Goal: Find specific page/section: Find specific page/section

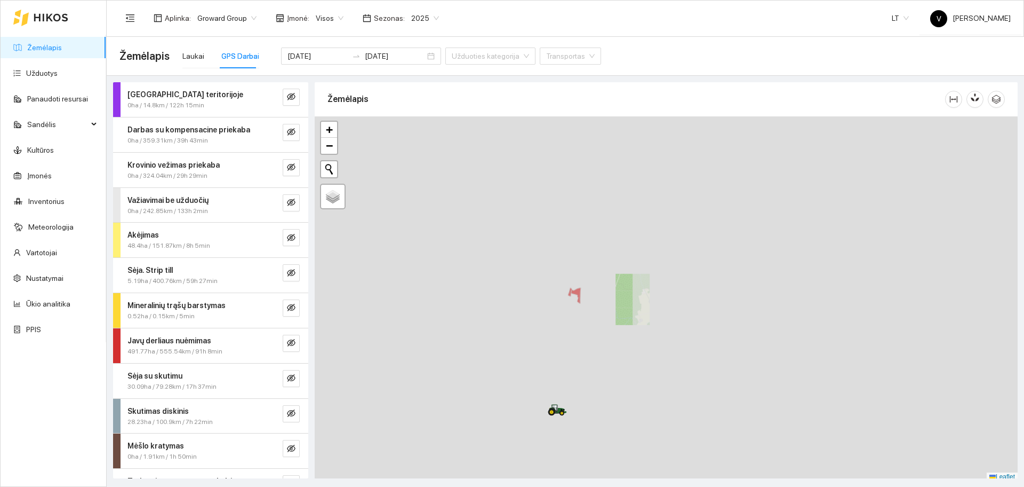
scroll to position [3, 0]
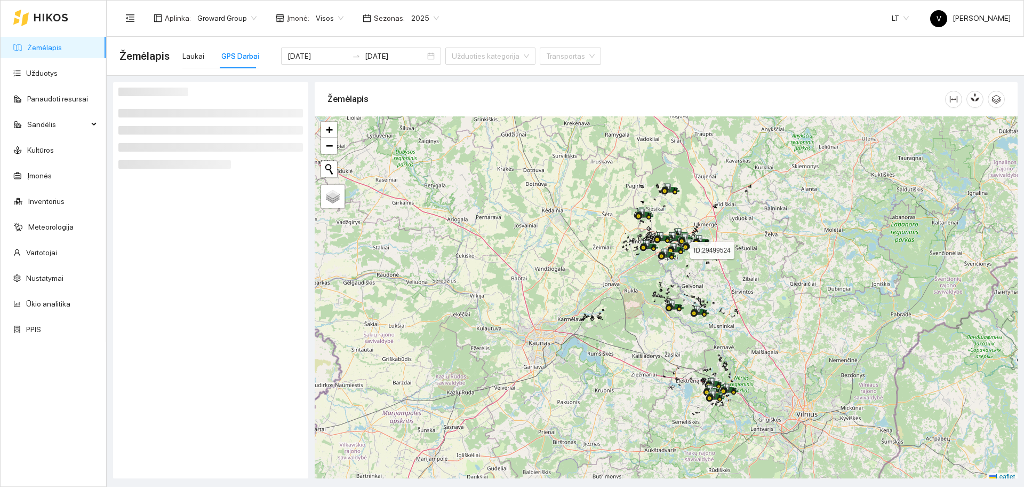
scroll to position [3, 0]
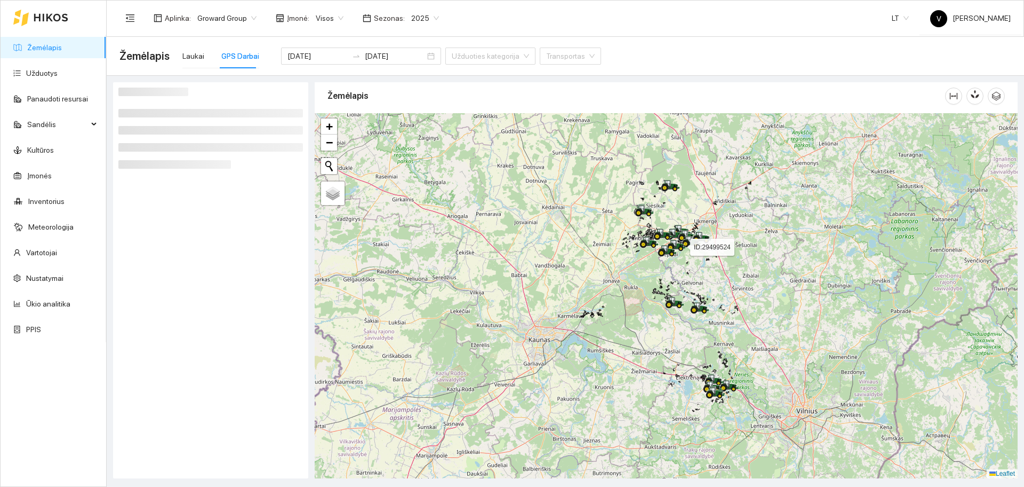
drag, startPoint x: 672, startPoint y: 262, endPoint x: 663, endPoint y: 285, distance: 24.2
click at [667, 264] on div at bounding box center [670, 250] width 6 height 27
click at [664, 286] on div at bounding box center [666, 295] width 703 height 365
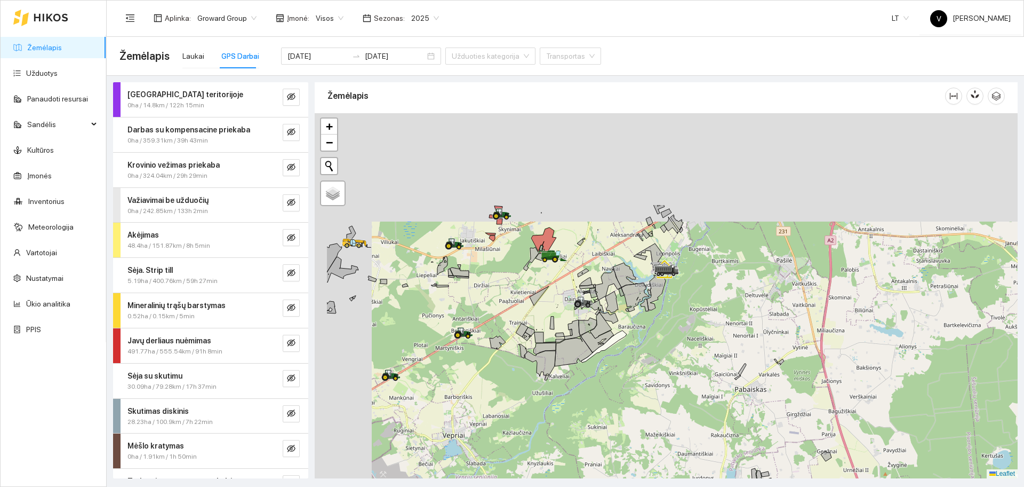
drag, startPoint x: 503, startPoint y: 193, endPoint x: 587, endPoint y: 324, distance: 155.7
click at [587, 324] on icon at bounding box center [588, 326] width 18 height 18
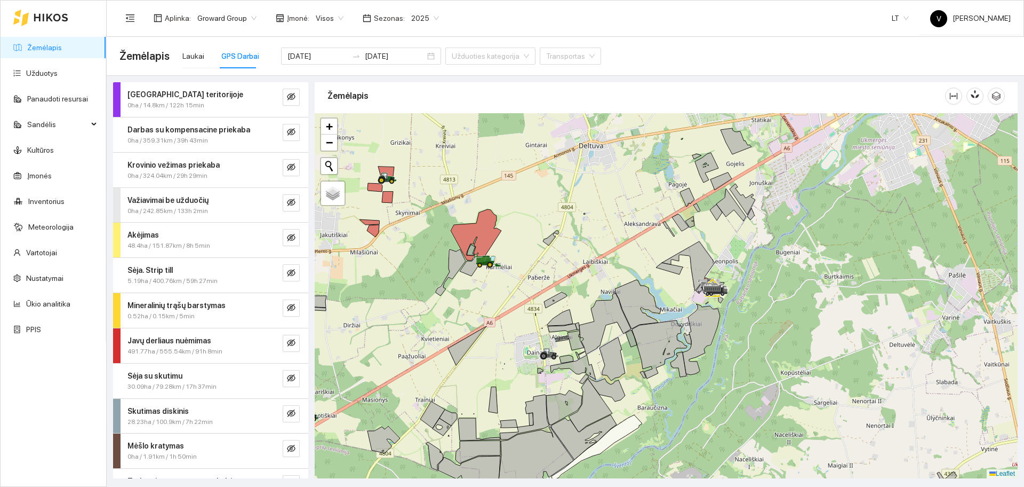
drag, startPoint x: 496, startPoint y: 241, endPoint x: 498, endPoint y: 260, distance: 18.8
click at [550, 272] on div at bounding box center [666, 295] width 703 height 365
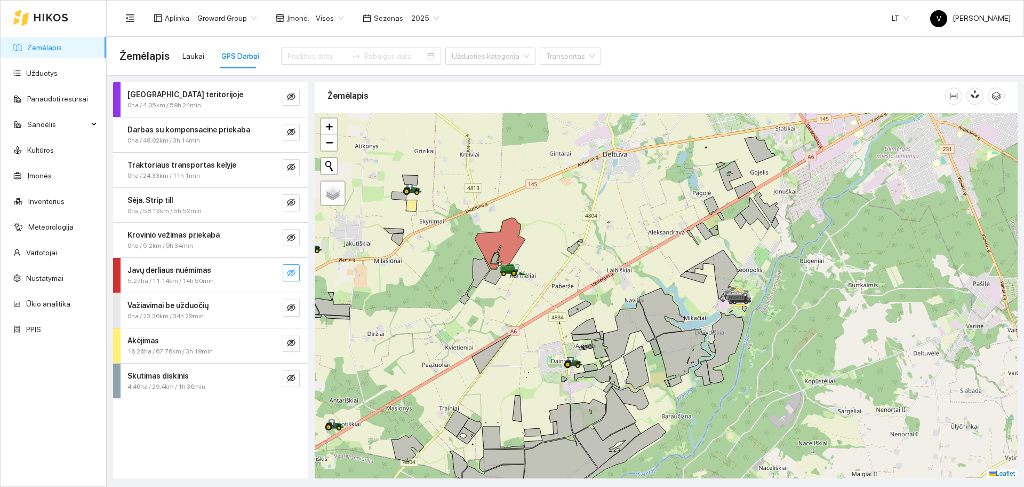
click at [294, 273] on icon "eye-invisible" at bounding box center [291, 272] width 9 height 9
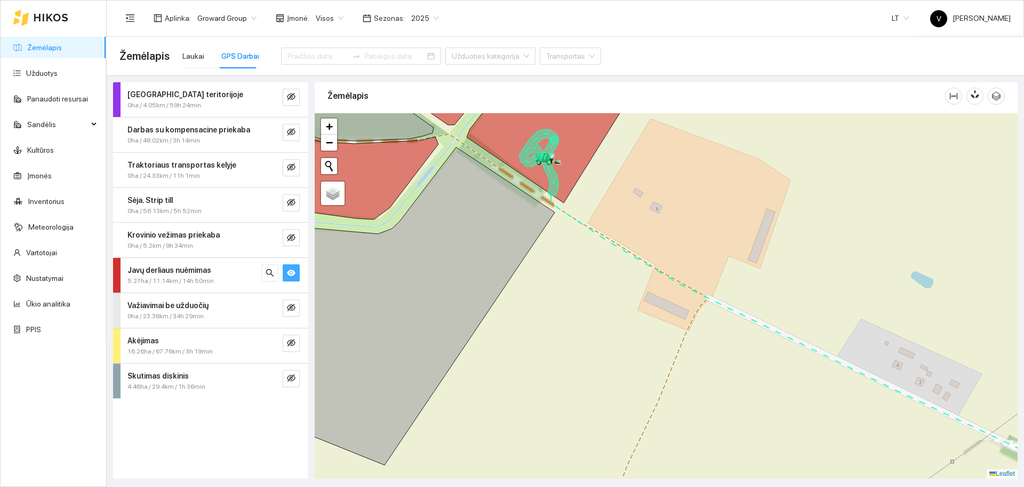
drag, startPoint x: 590, startPoint y: 176, endPoint x: 579, endPoint y: 213, distance: 38.5
click at [579, 213] on div at bounding box center [666, 295] width 703 height 365
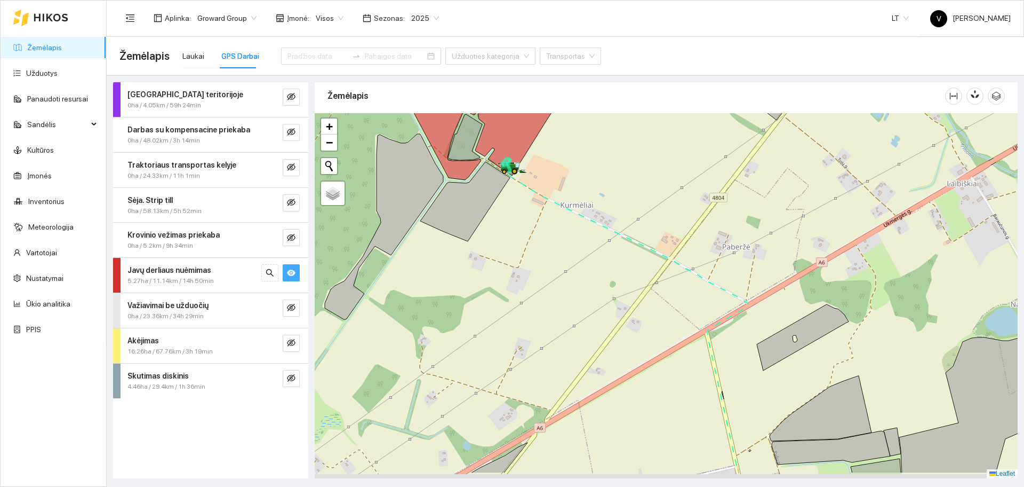
drag, startPoint x: 733, startPoint y: 282, endPoint x: 527, endPoint y: 237, distance: 211.4
click at [529, 237] on div at bounding box center [666, 295] width 703 height 365
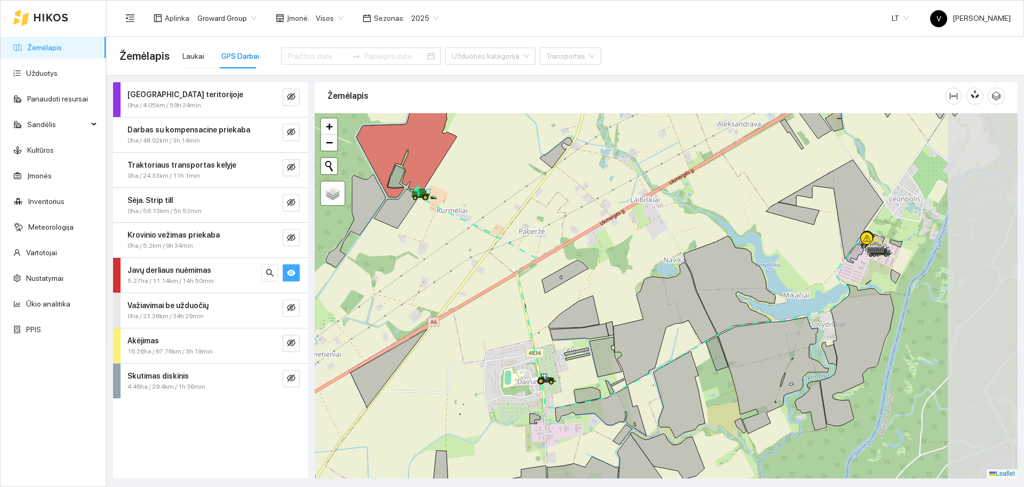
drag, startPoint x: 803, startPoint y: 259, endPoint x: 742, endPoint y: 258, distance: 61.4
click at [744, 258] on div at bounding box center [666, 295] width 703 height 365
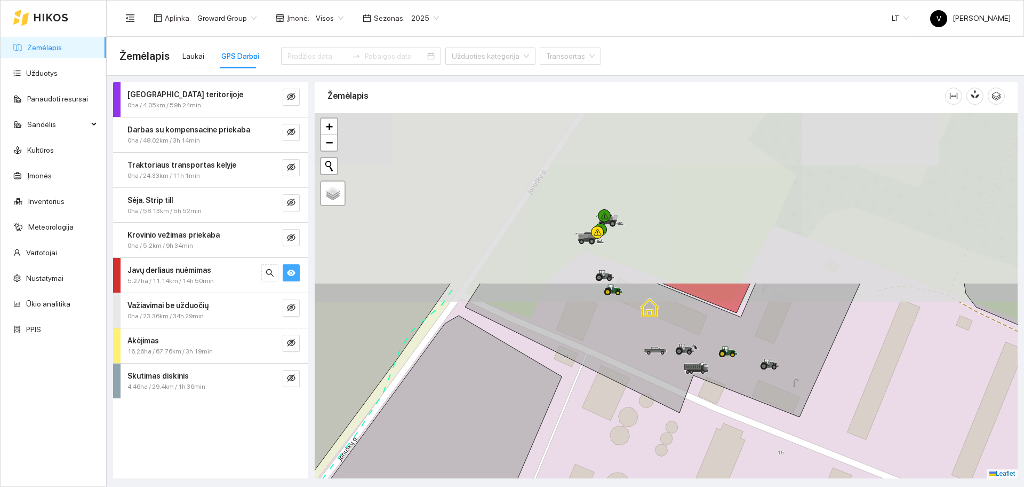
drag, startPoint x: 626, startPoint y: 182, endPoint x: 651, endPoint y: 375, distance: 194.2
click at [651, 375] on icon at bounding box center [662, 350] width 395 height 134
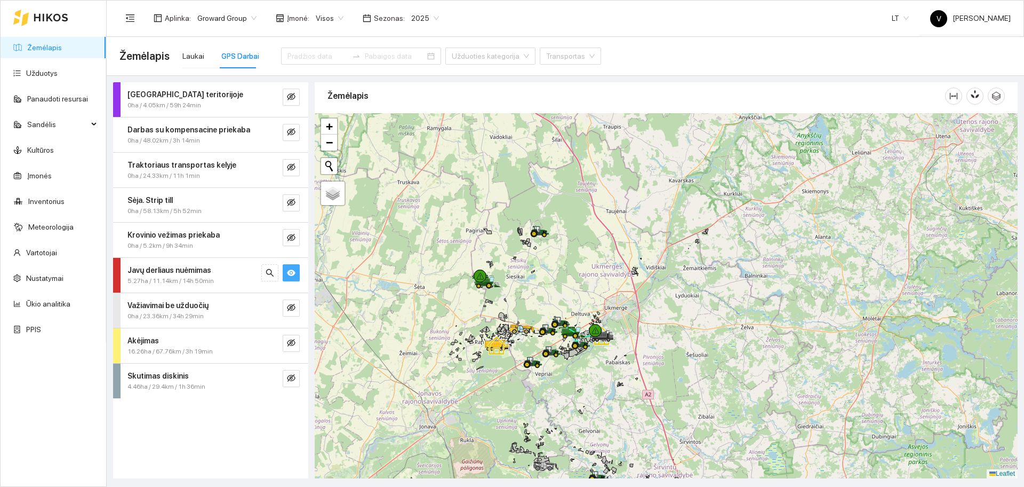
drag, startPoint x: 496, startPoint y: 228, endPoint x: 597, endPoint y: 395, distance: 194.6
click at [596, 394] on div at bounding box center [666, 295] width 703 height 365
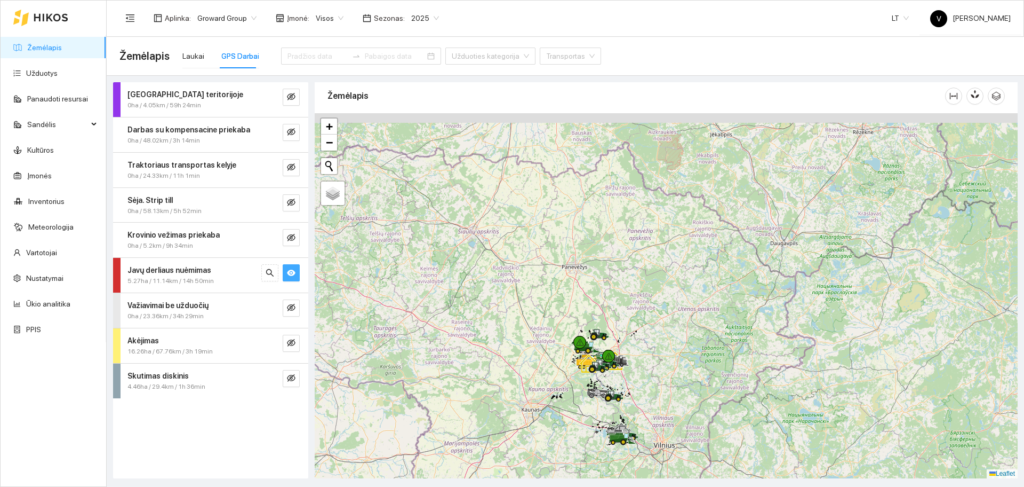
drag, startPoint x: 588, startPoint y: 239, endPoint x: 589, endPoint y: 251, distance: 11.7
click at [589, 251] on div at bounding box center [666, 295] width 703 height 365
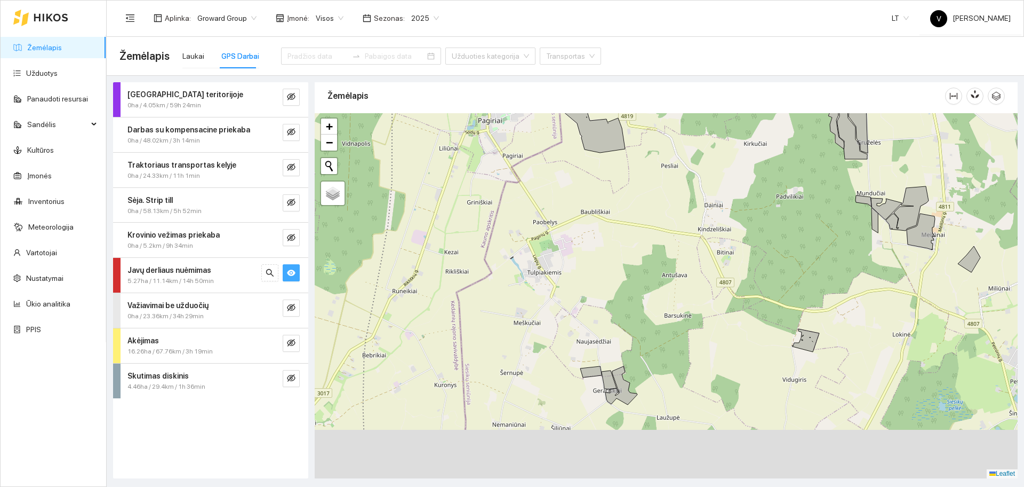
drag, startPoint x: 612, startPoint y: 395, endPoint x: 617, endPoint y: 218, distance: 177.2
click at [606, 211] on div at bounding box center [666, 295] width 703 height 365
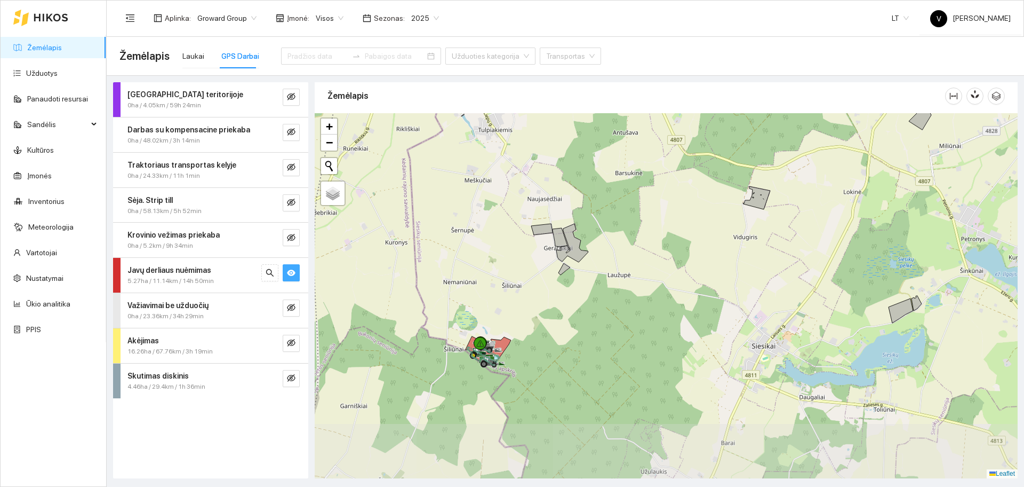
drag, startPoint x: 691, startPoint y: 355, endPoint x: 625, endPoint y: 296, distance: 89.2
click at [625, 296] on div at bounding box center [666, 295] width 703 height 365
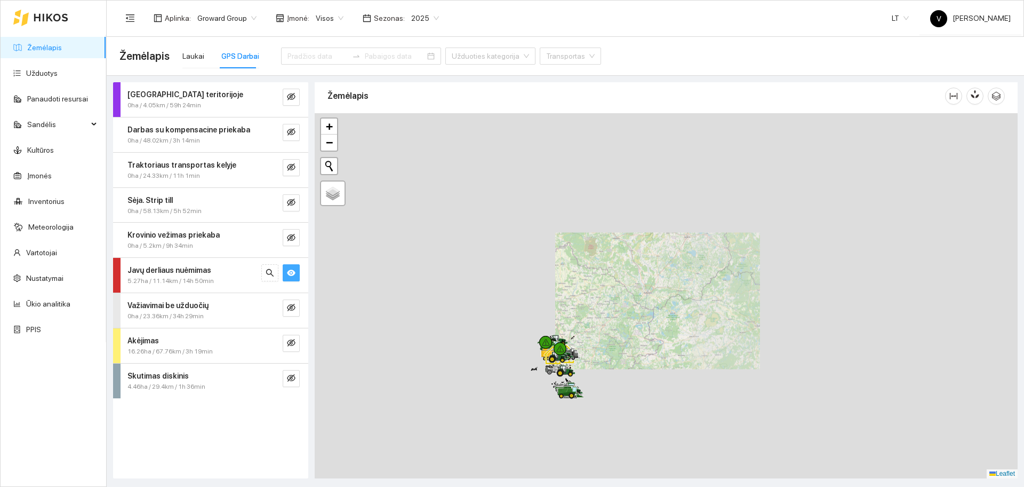
drag, startPoint x: 666, startPoint y: 292, endPoint x: 686, endPoint y: 237, distance: 57.7
click at [680, 256] on div at bounding box center [666, 295] width 703 height 365
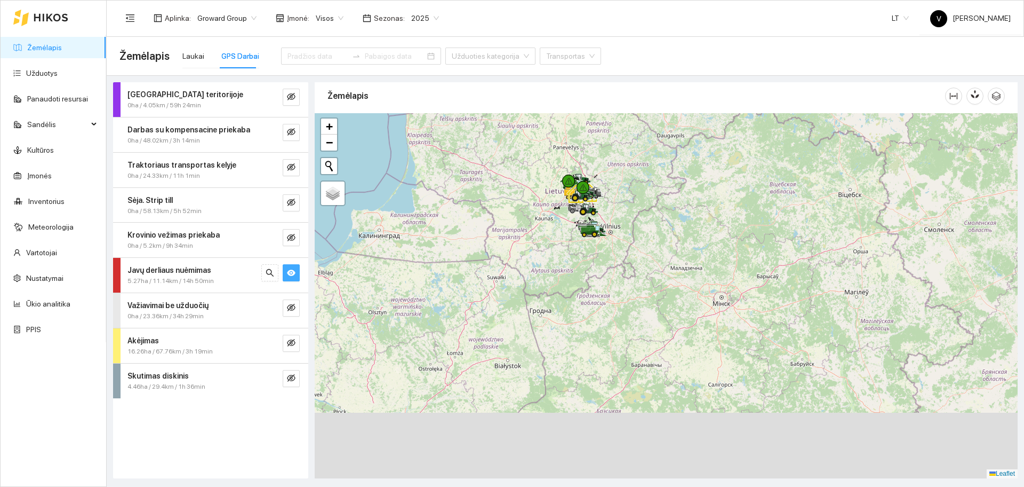
drag, startPoint x: 591, startPoint y: 384, endPoint x: 614, endPoint y: 222, distance: 163.2
click at [614, 222] on div at bounding box center [666, 295] width 703 height 365
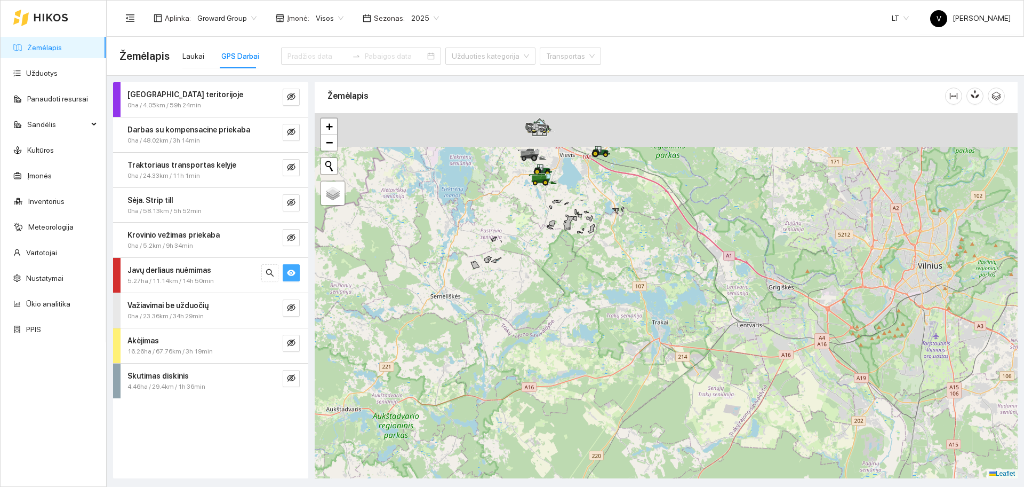
drag, startPoint x: 588, startPoint y: 241, endPoint x: 584, endPoint y: 330, distance: 89.7
click at [574, 359] on div at bounding box center [666, 295] width 703 height 365
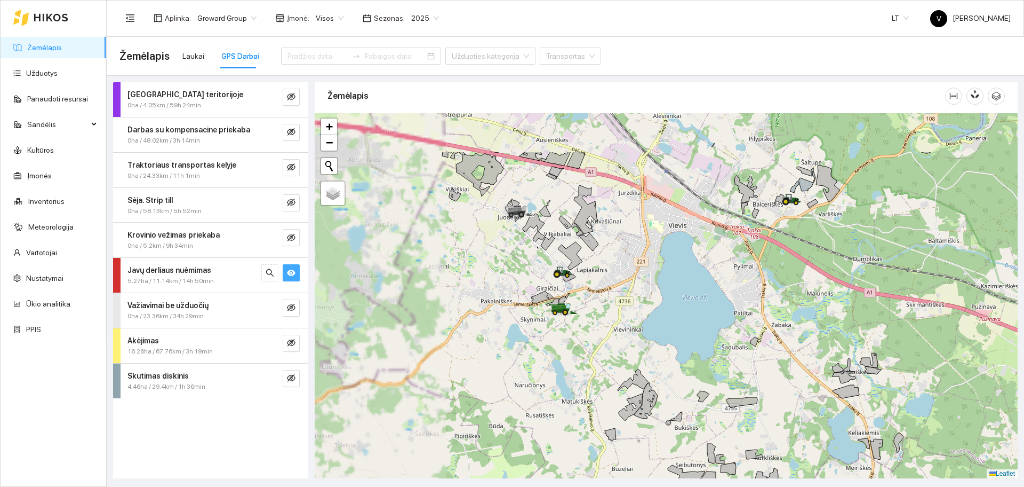
drag, startPoint x: 602, startPoint y: 346, endPoint x: 634, endPoint y: 370, distance: 40.4
click at [634, 371] on div at bounding box center [666, 295] width 703 height 365
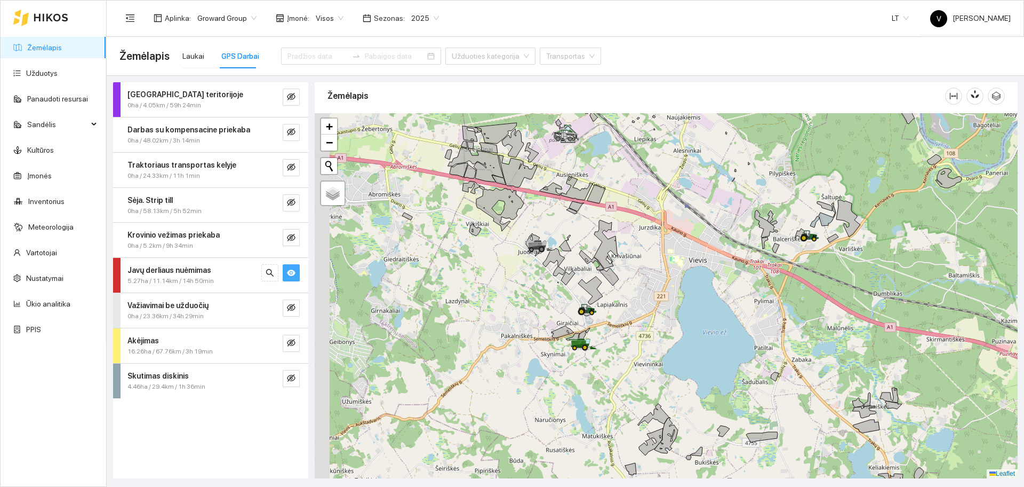
click at [635, 293] on div at bounding box center [666, 295] width 703 height 365
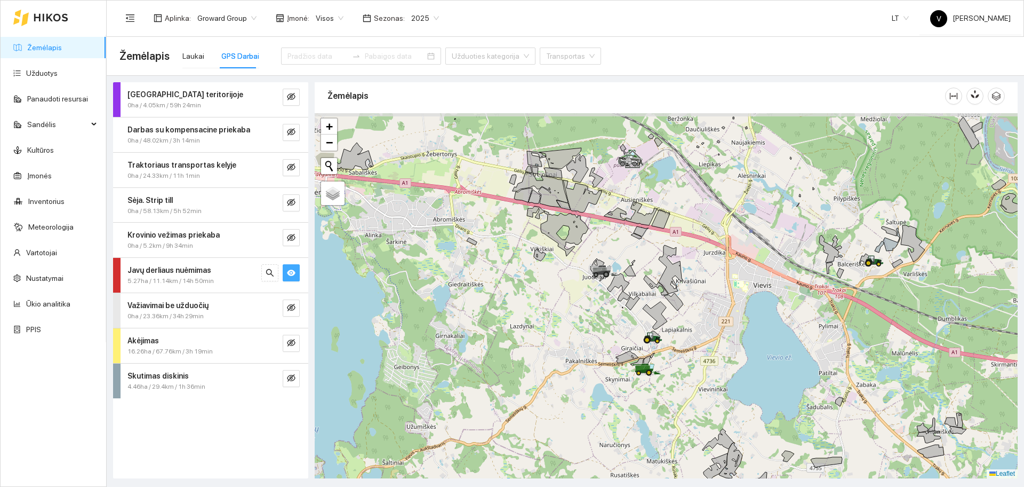
drag, startPoint x: 545, startPoint y: 234, endPoint x: 611, endPoint y: 262, distance: 71.9
click at [611, 262] on div at bounding box center [666, 295] width 703 height 365
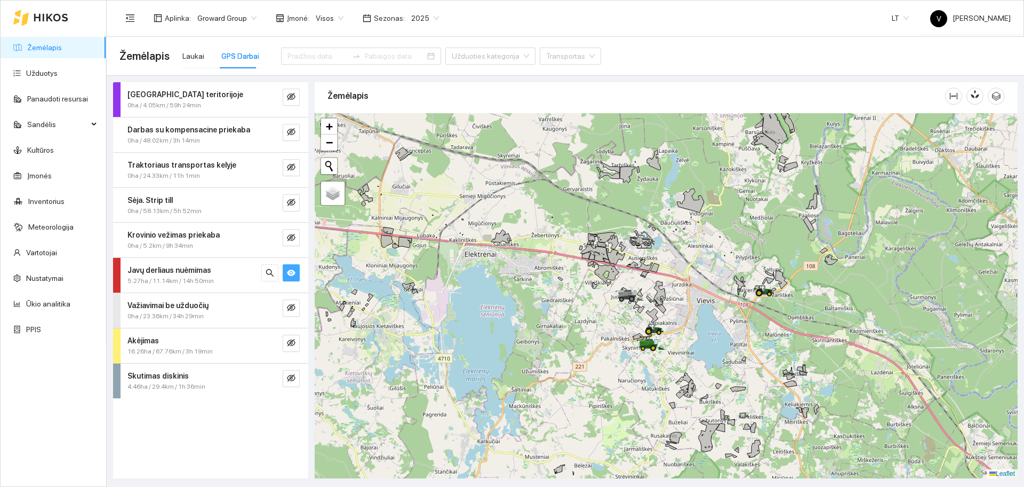
drag, startPoint x: 577, startPoint y: 250, endPoint x: 597, endPoint y: 275, distance: 31.9
click at [597, 275] on icon at bounding box center [603, 273] width 31 height 25
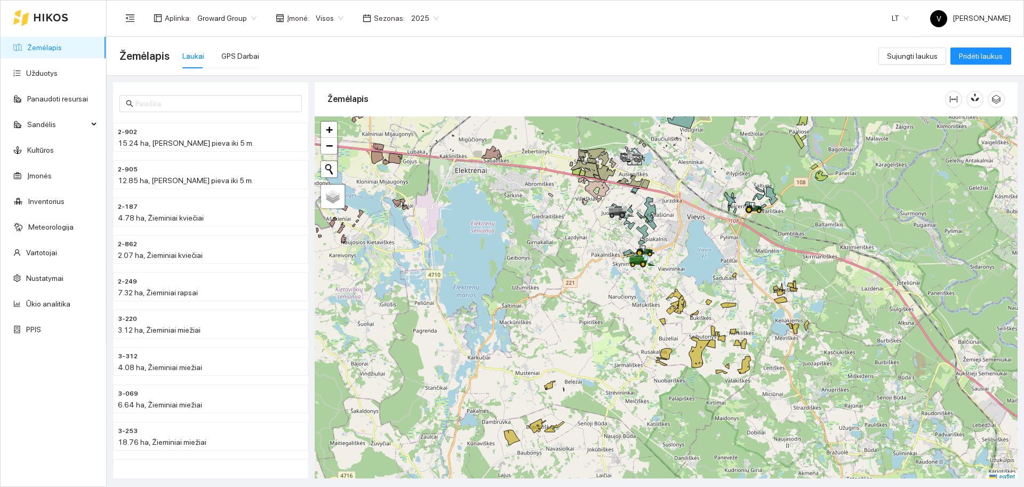
scroll to position [3, 0]
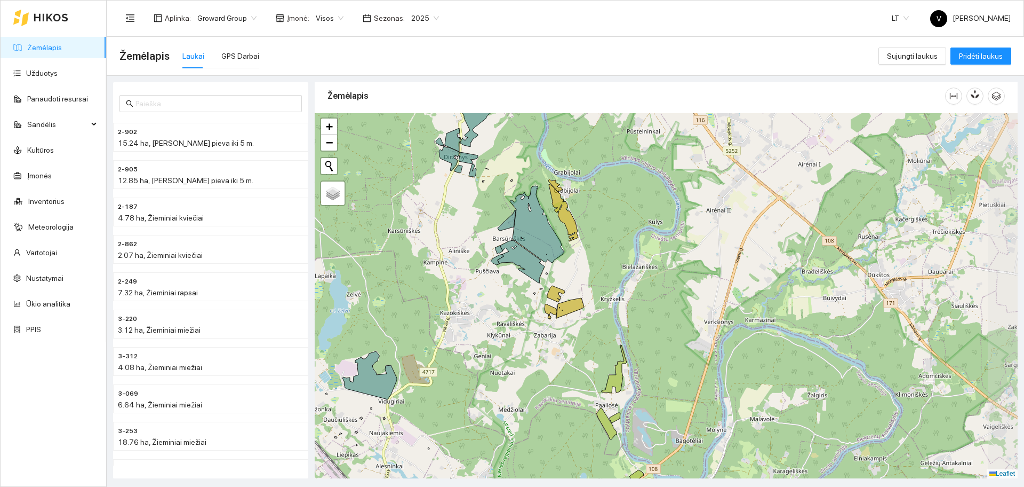
drag, startPoint x: 654, startPoint y: 273, endPoint x: 570, endPoint y: 284, distance: 84.0
click at [571, 284] on div at bounding box center [666, 295] width 703 height 365
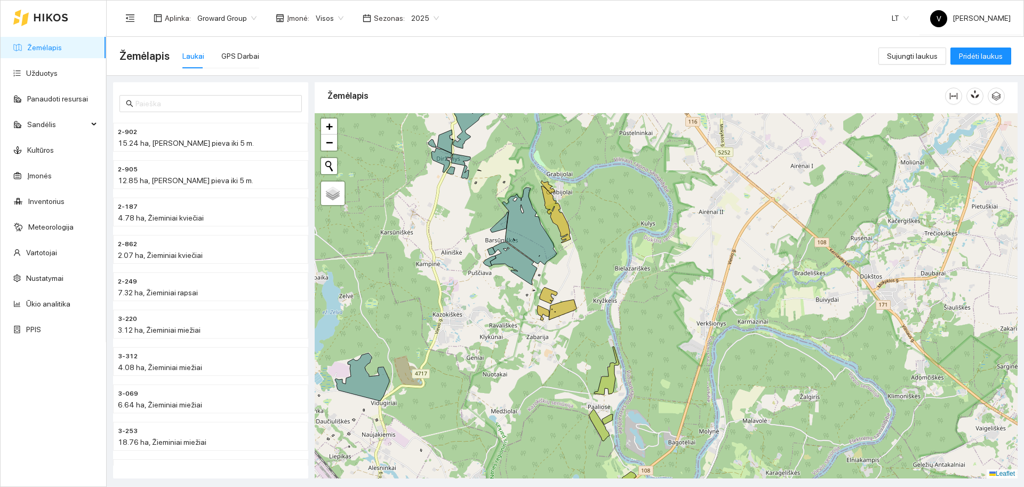
drag, startPoint x: 641, startPoint y: 371, endPoint x: 680, endPoint y: 283, distance: 96.5
click at [680, 283] on div at bounding box center [666, 295] width 703 height 365
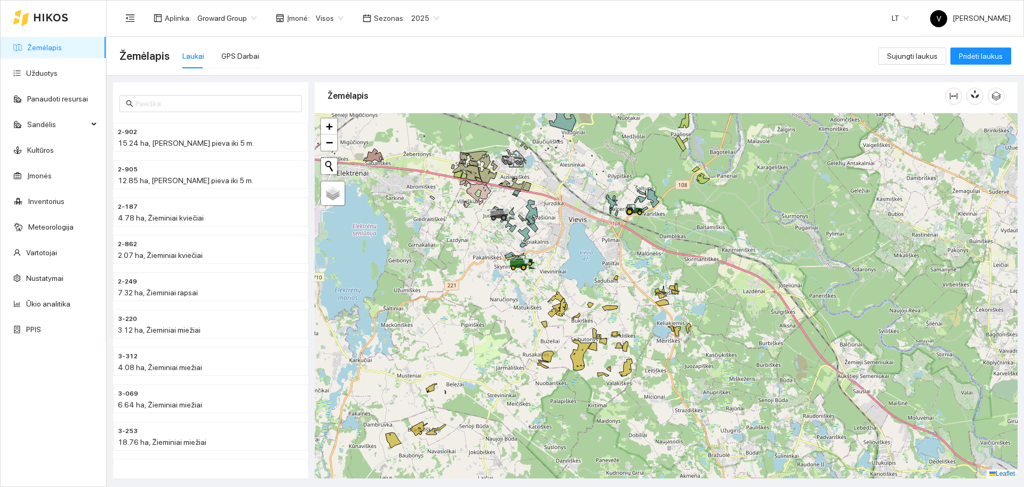
drag, startPoint x: 657, startPoint y: 313, endPoint x: 676, endPoint y: 342, distance: 34.6
click at [676, 342] on div at bounding box center [666, 295] width 703 height 365
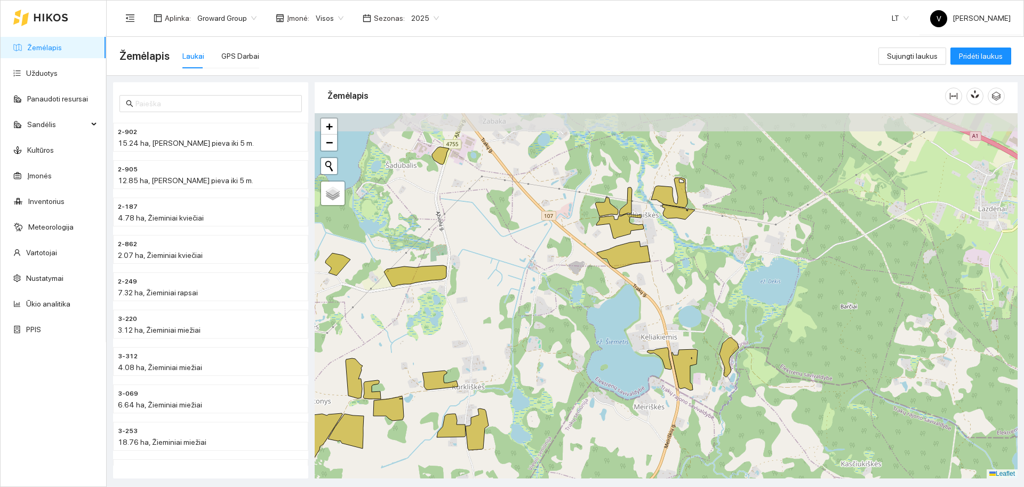
drag, startPoint x: 770, startPoint y: 256, endPoint x: 772, endPoint y: 307, distance: 50.7
click at [772, 307] on div at bounding box center [666, 295] width 703 height 365
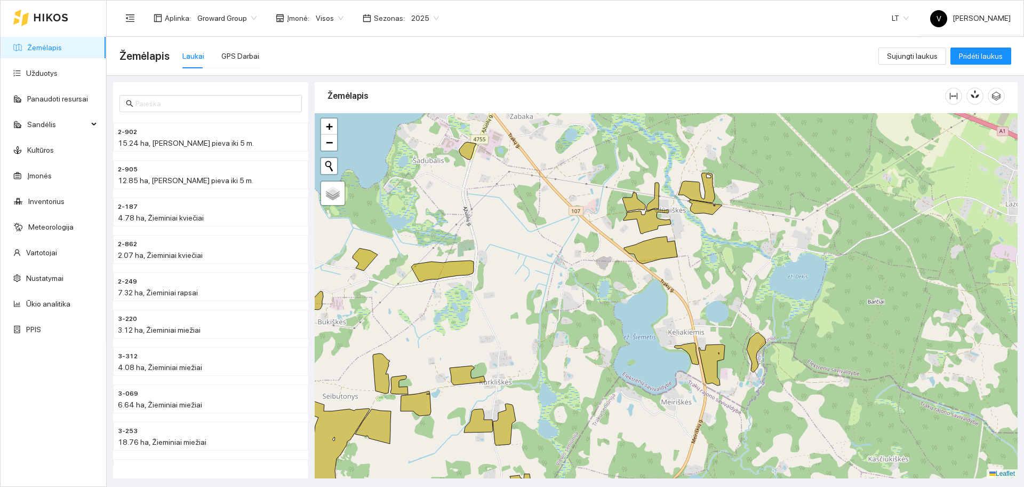
drag, startPoint x: 715, startPoint y: 312, endPoint x: 718, endPoint y: 298, distance: 13.6
click at [718, 298] on div at bounding box center [666, 295] width 703 height 365
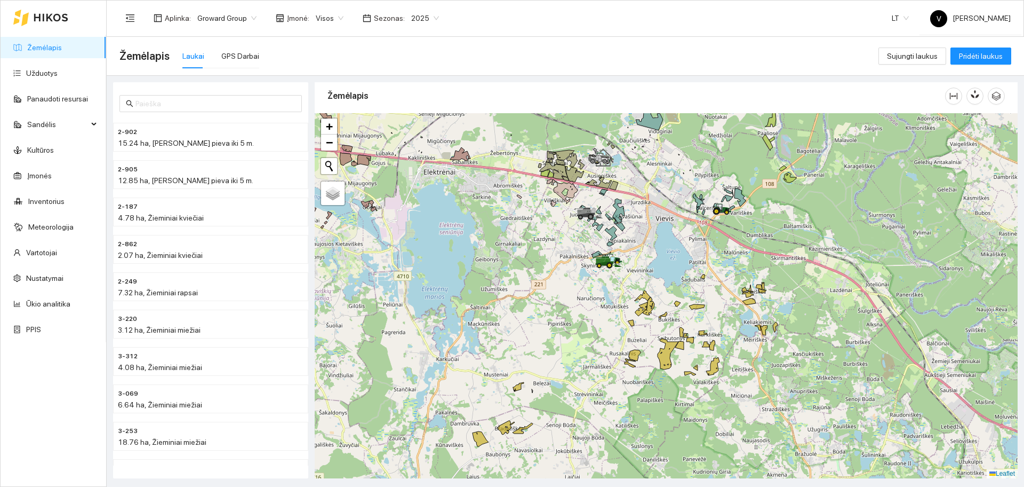
drag, startPoint x: 715, startPoint y: 329, endPoint x: 669, endPoint y: 353, distance: 52.0
click at [658, 362] on div at bounding box center [666, 295] width 703 height 365
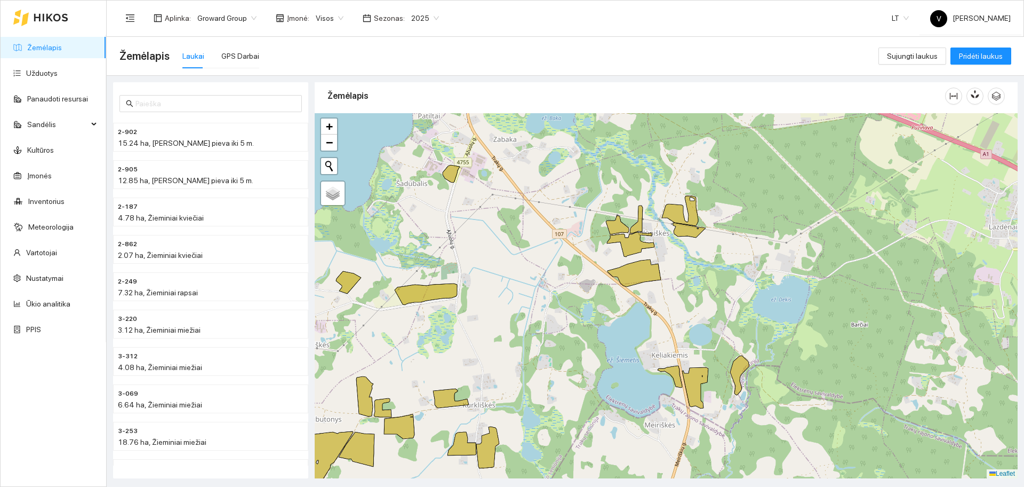
drag, startPoint x: 793, startPoint y: 316, endPoint x: 705, endPoint y: 345, distance: 92.8
click at [705, 345] on div at bounding box center [666, 295] width 703 height 365
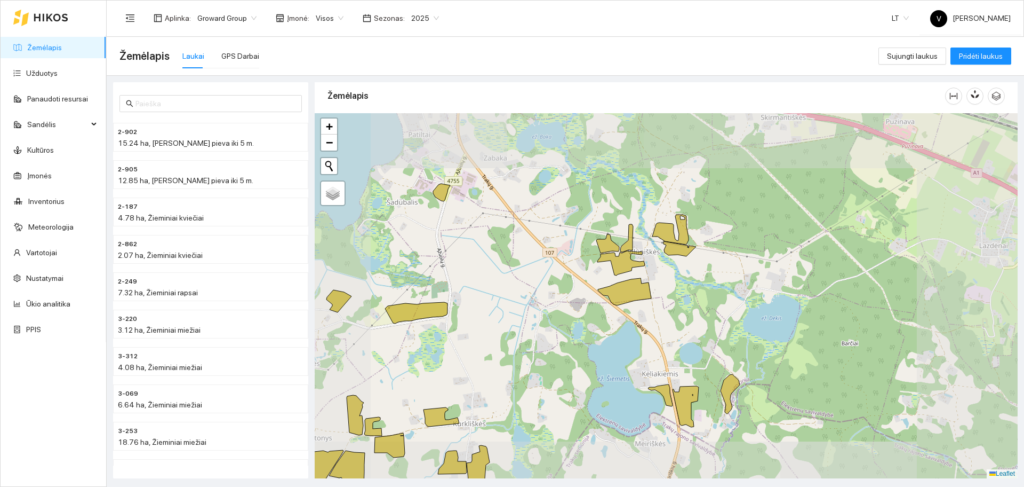
click at [691, 322] on div at bounding box center [666, 295] width 703 height 365
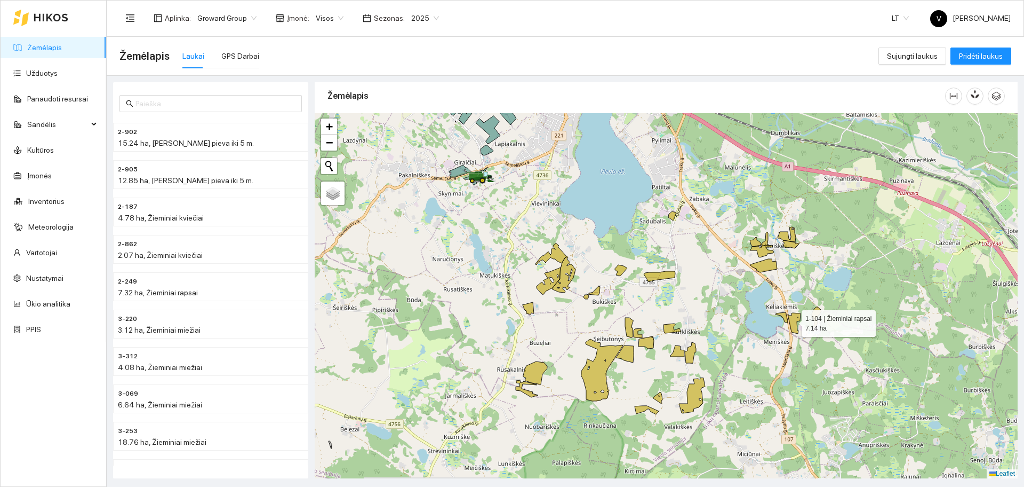
drag, startPoint x: 713, startPoint y: 349, endPoint x: 792, endPoint y: 321, distance: 84.1
click at [792, 321] on icon at bounding box center [794, 323] width 13 height 21
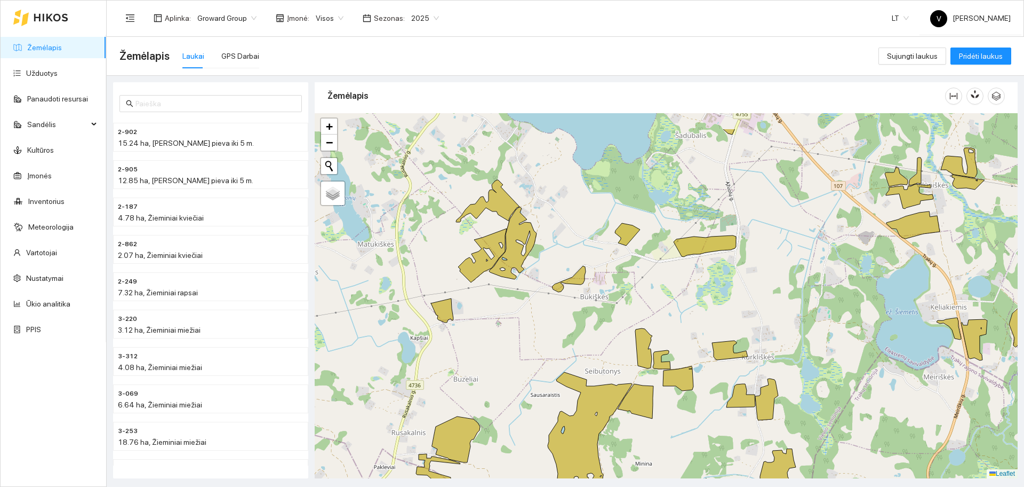
drag, startPoint x: 529, startPoint y: 276, endPoint x: 508, endPoint y: 347, distance: 74.6
click at [507, 349] on div at bounding box center [666, 295] width 703 height 365
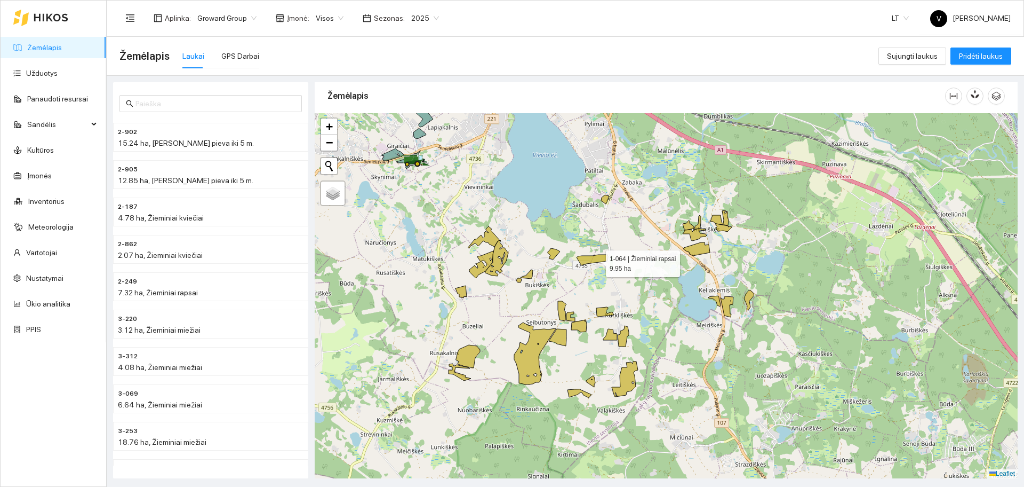
click at [595, 260] on icon at bounding box center [592, 259] width 31 height 11
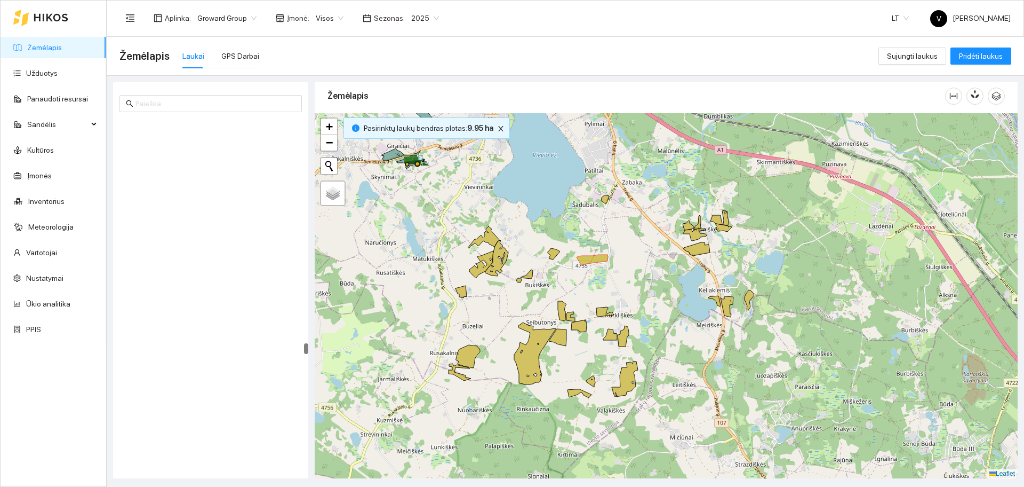
scroll to position [12923, 0]
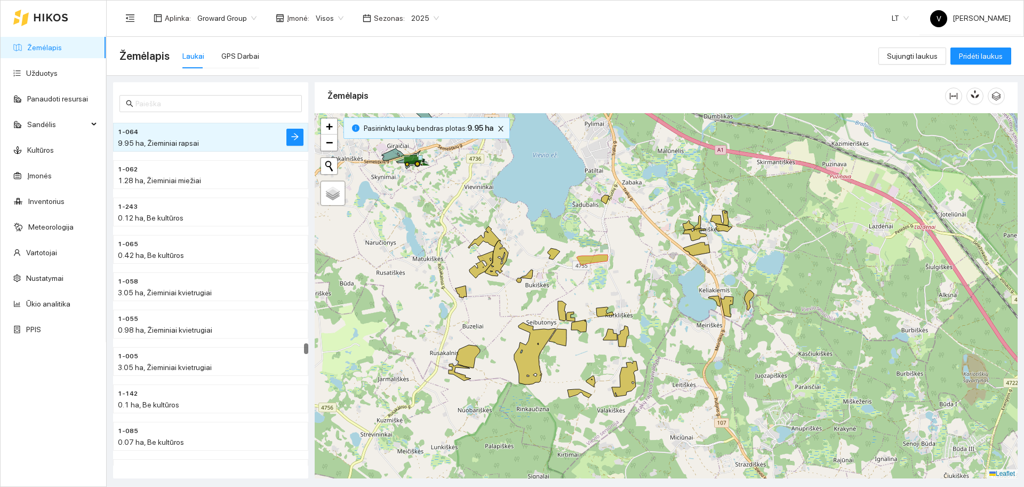
click at [605, 317] on div at bounding box center [666, 295] width 703 height 365
click at [611, 340] on icon at bounding box center [610, 334] width 14 height 11
click at [632, 341] on div at bounding box center [666, 295] width 703 height 365
click at [625, 339] on icon at bounding box center [623, 335] width 11 height 21
click at [605, 312] on icon at bounding box center [605, 312] width 18 height 10
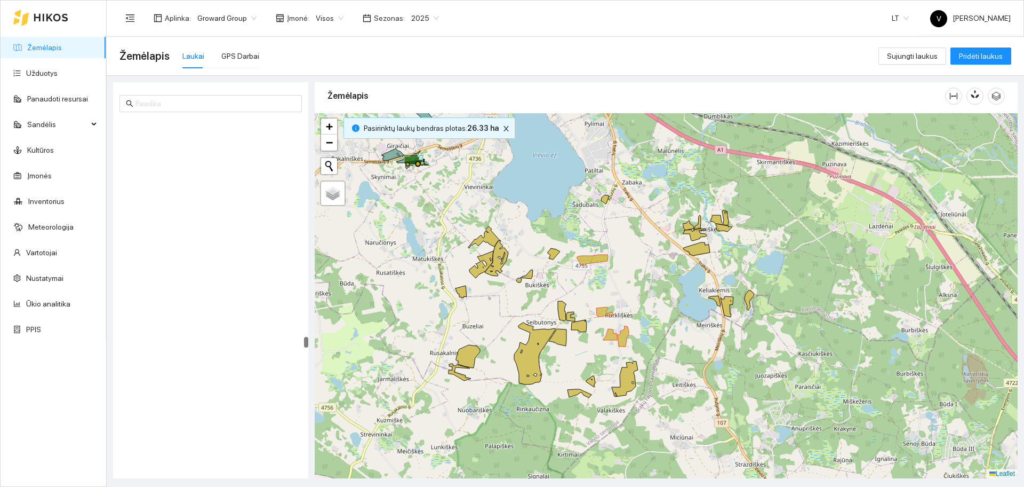
scroll to position [12552, 0]
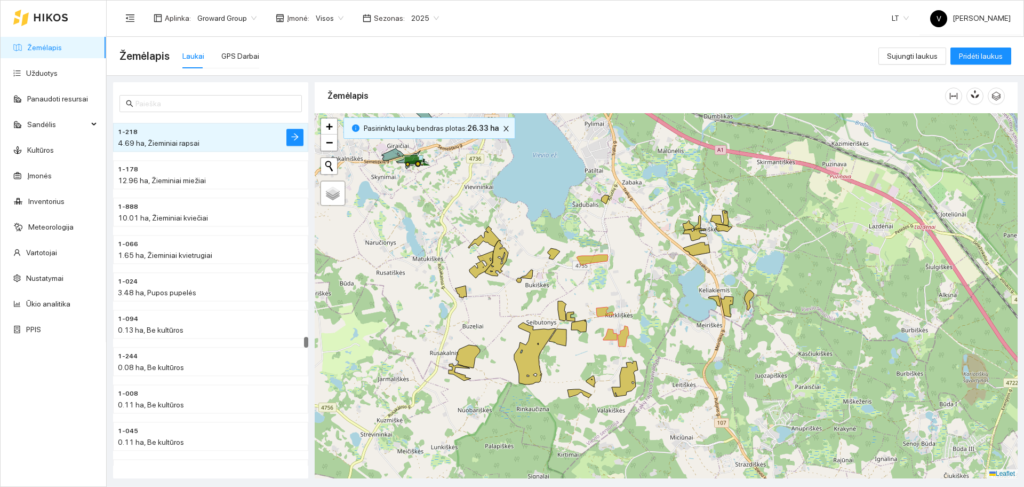
click at [638, 382] on div at bounding box center [666, 295] width 703 height 365
click at [625, 377] on icon at bounding box center [625, 378] width 26 height 35
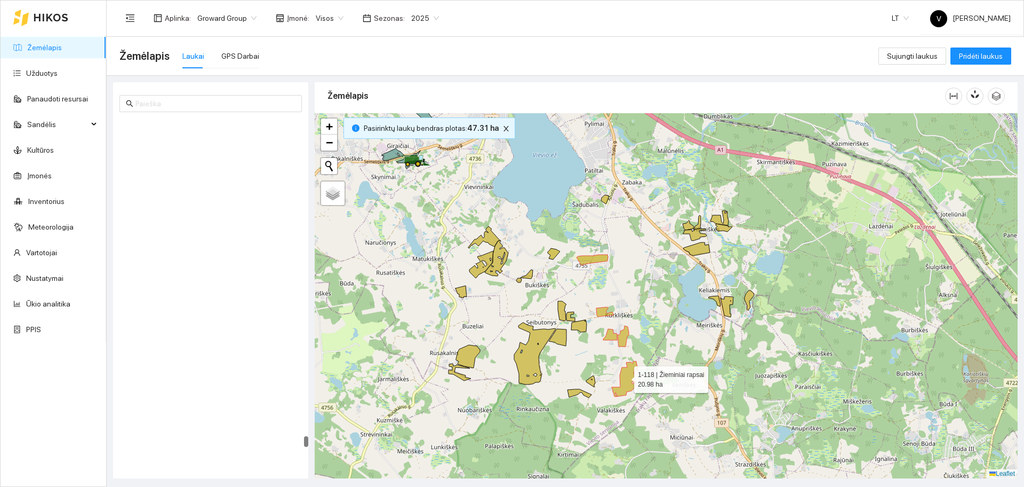
scroll to position [18254, 0]
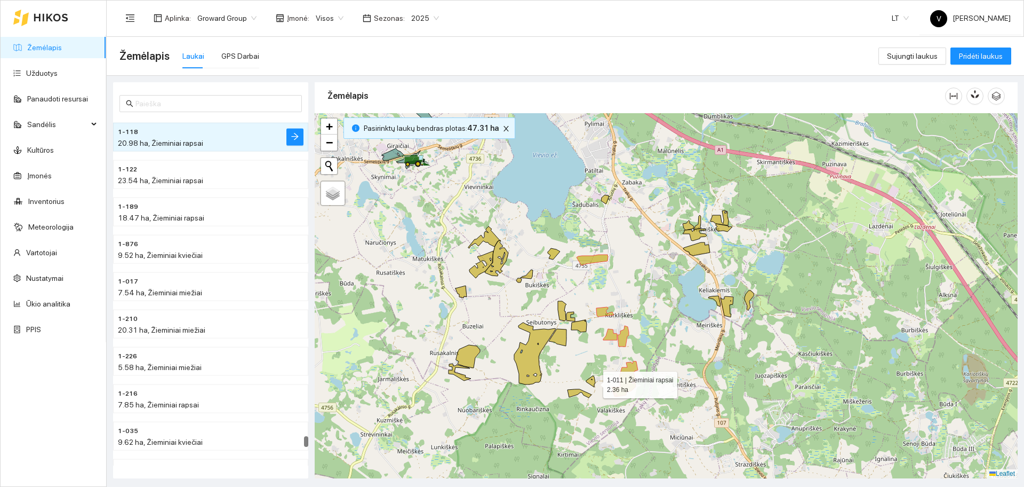
click at [593, 383] on icon at bounding box center [590, 381] width 9 height 11
click at [588, 380] on icon at bounding box center [589, 381] width 9 height 11
click at [573, 393] on icon at bounding box center [579, 393] width 24 height 9
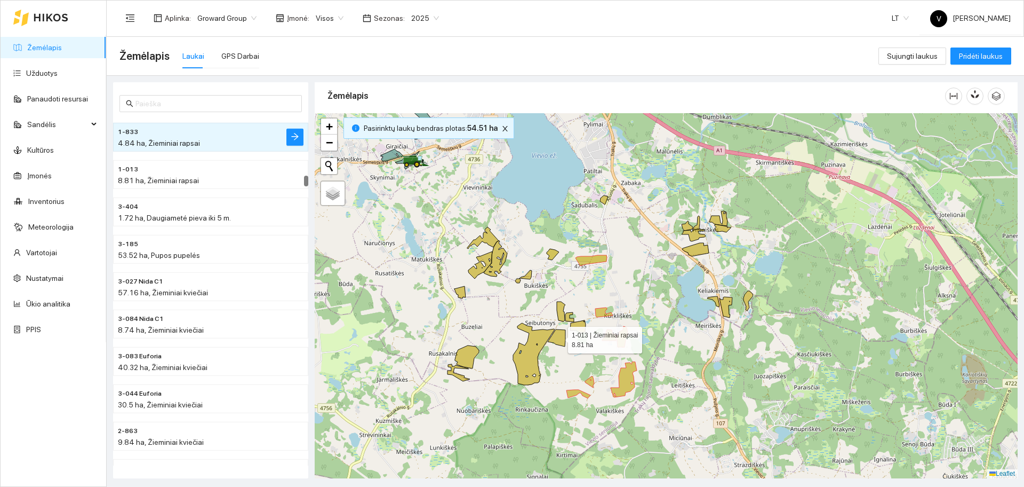
click at [564, 339] on icon at bounding box center [557, 337] width 18 height 17
click at [579, 327] on icon at bounding box center [577, 326] width 15 height 12
click at [569, 319] on icon at bounding box center [570, 317] width 9 height 10
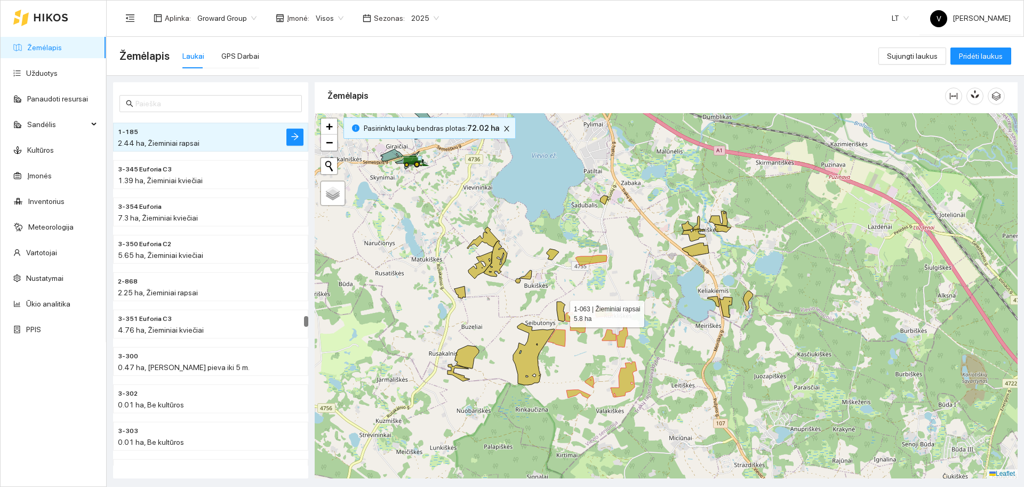
click at [557, 311] on icon at bounding box center [561, 311] width 9 height 20
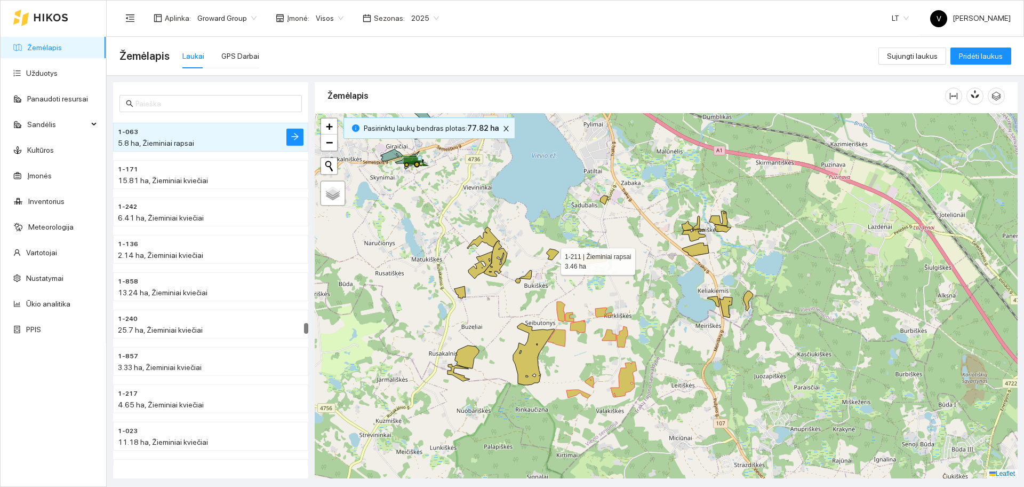
click at [552, 256] on icon at bounding box center [553, 254] width 12 height 11
click at [528, 276] on icon at bounding box center [523, 276] width 17 height 13
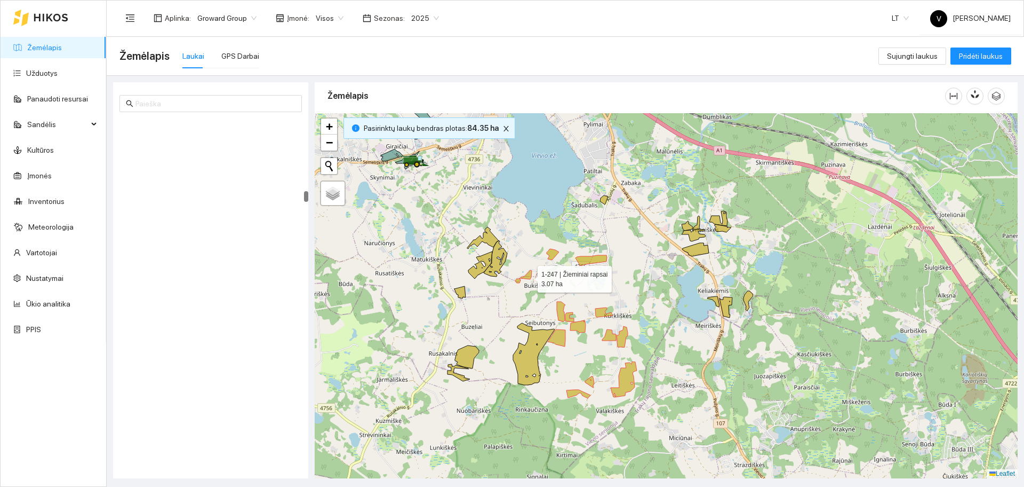
scroll to position [4174, 0]
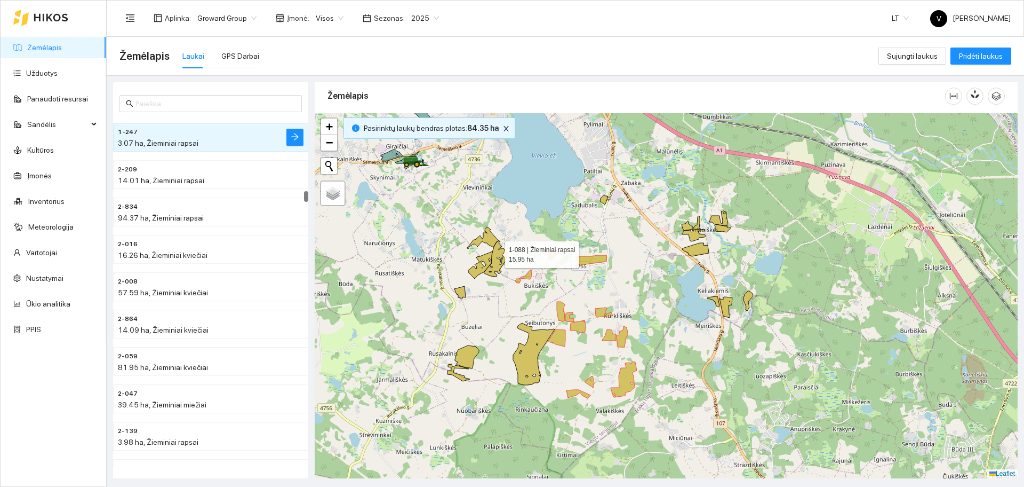
click at [497, 248] on icon at bounding box center [495, 259] width 23 height 36
click at [490, 238] on icon at bounding box center [482, 238] width 31 height 22
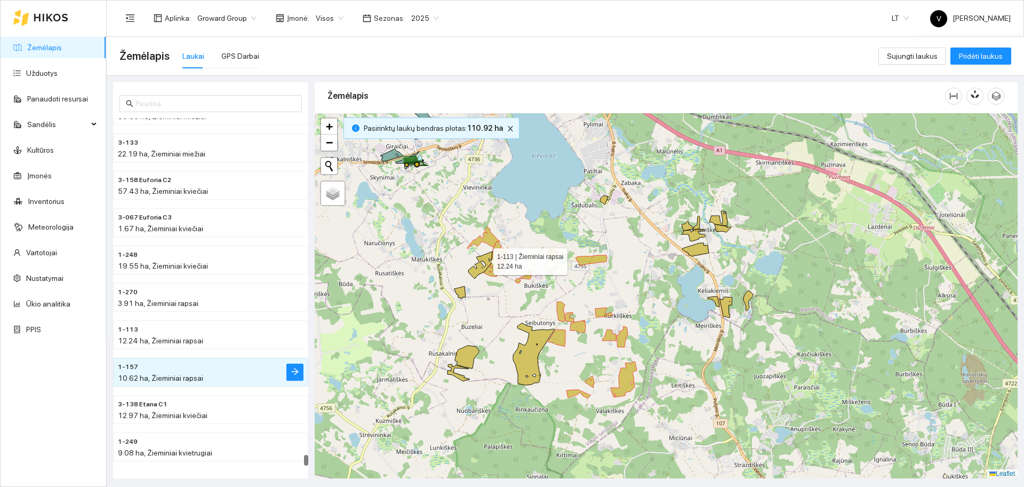
click at [485, 260] on icon at bounding box center [480, 264] width 24 height 27
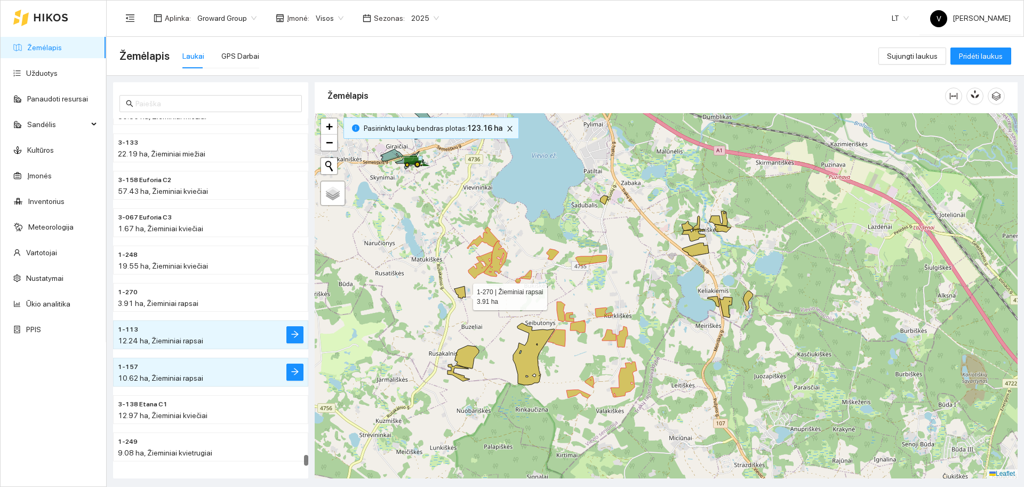
click at [464, 294] on icon at bounding box center [460, 292] width 11 height 12
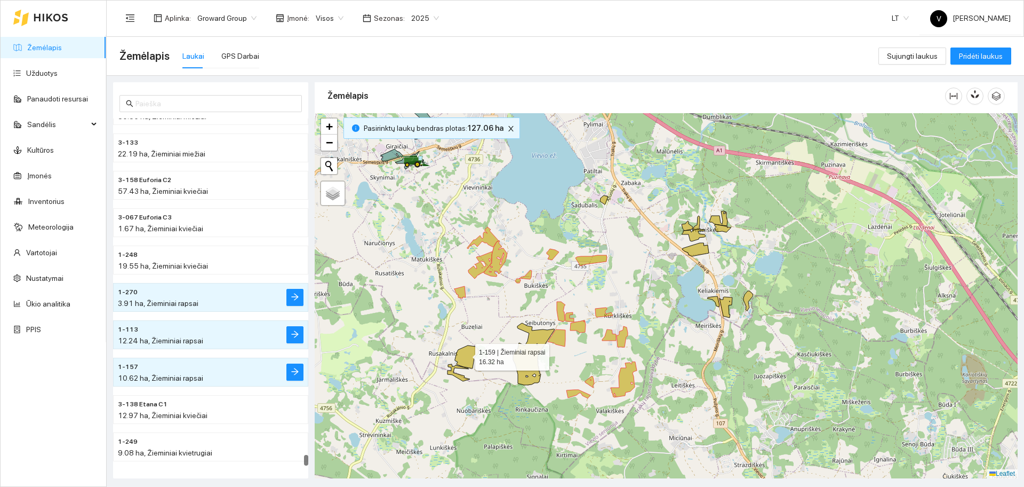
click at [466, 355] on icon at bounding box center [467, 356] width 24 height 23
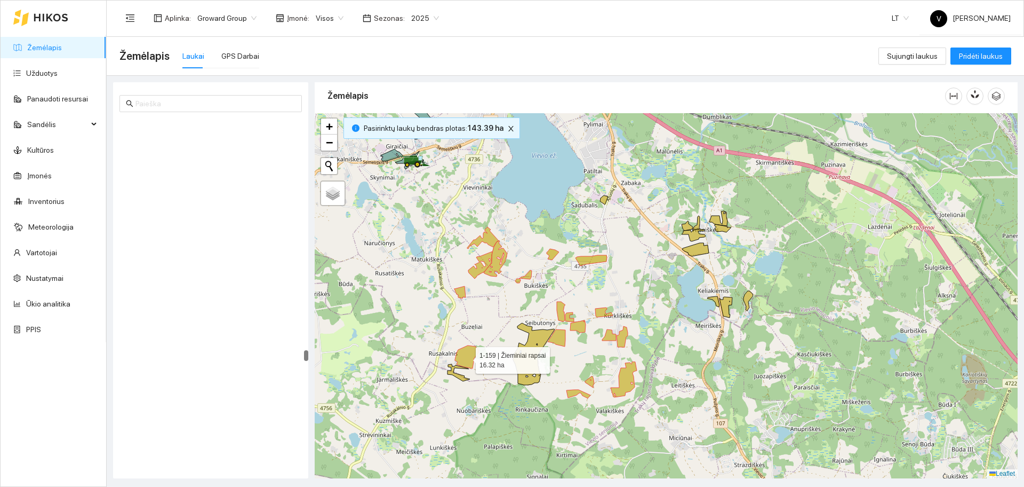
scroll to position [13306, 0]
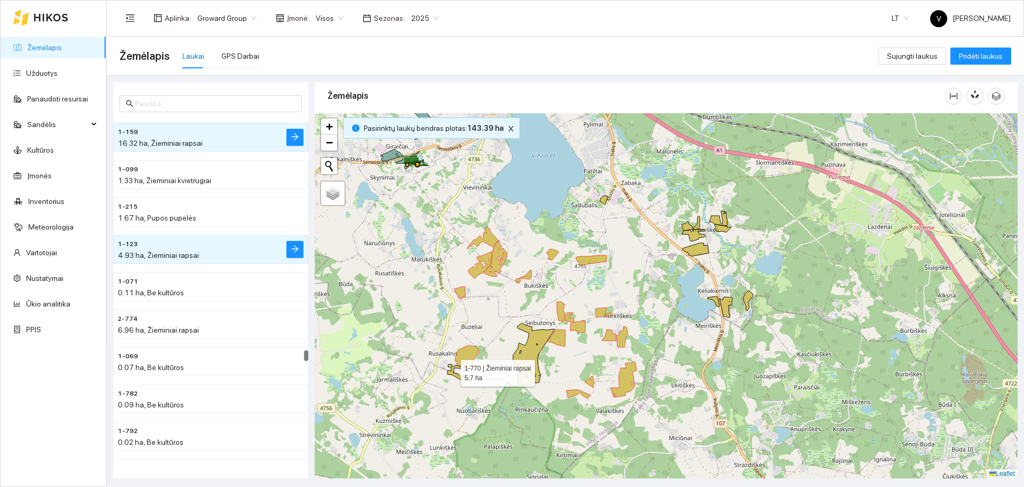
click at [451, 370] on icon at bounding box center [459, 372] width 22 height 17
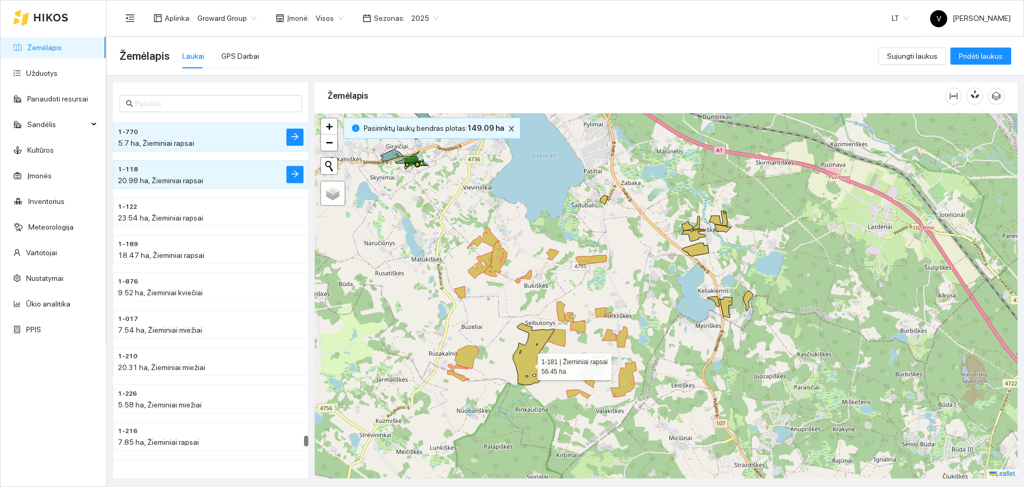
click at [530, 360] on icon at bounding box center [534, 354] width 42 height 62
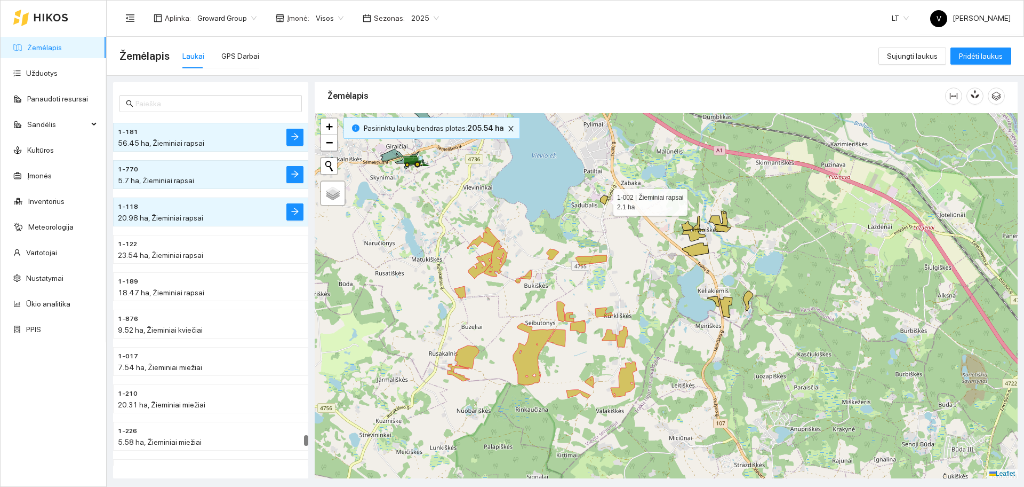
click at [605, 201] on icon at bounding box center [604, 199] width 8 height 9
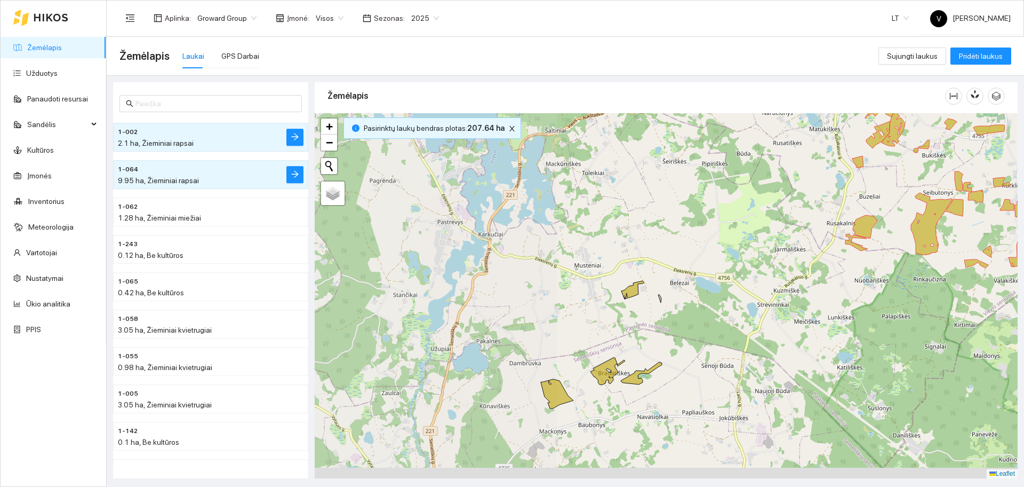
drag, startPoint x: 553, startPoint y: 380, endPoint x: 827, endPoint y: 305, distance: 284.9
click at [827, 308] on div at bounding box center [666, 295] width 703 height 365
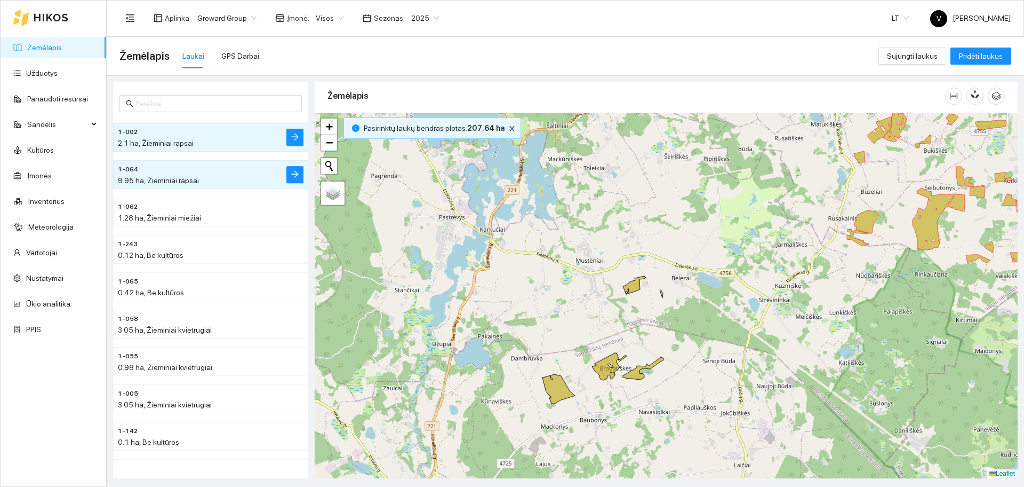
drag, startPoint x: 635, startPoint y: 347, endPoint x: 652, endPoint y: 320, distance: 31.8
click at [652, 320] on div at bounding box center [666, 295] width 703 height 365
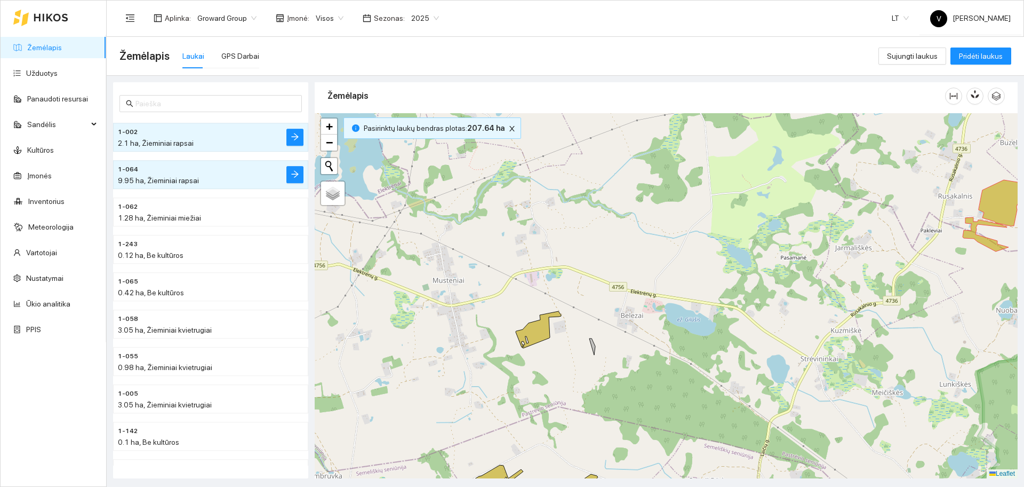
drag, startPoint x: 618, startPoint y: 434, endPoint x: 630, endPoint y: 364, distance: 70.8
click at [630, 363] on div at bounding box center [666, 295] width 703 height 365
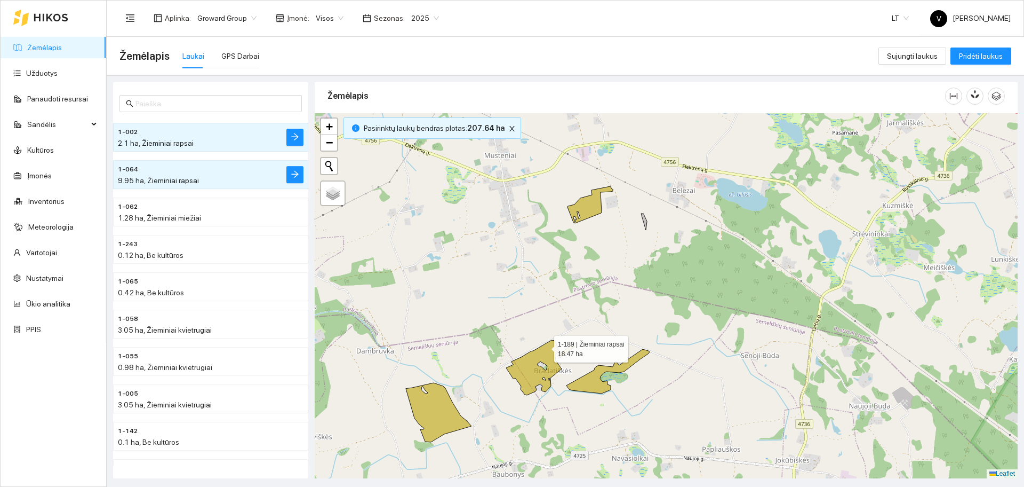
drag, startPoint x: 495, startPoint y: 410, endPoint x: 545, endPoint y: 333, distance: 92.2
click at [562, 340] on icon at bounding box center [540, 367] width 69 height 55
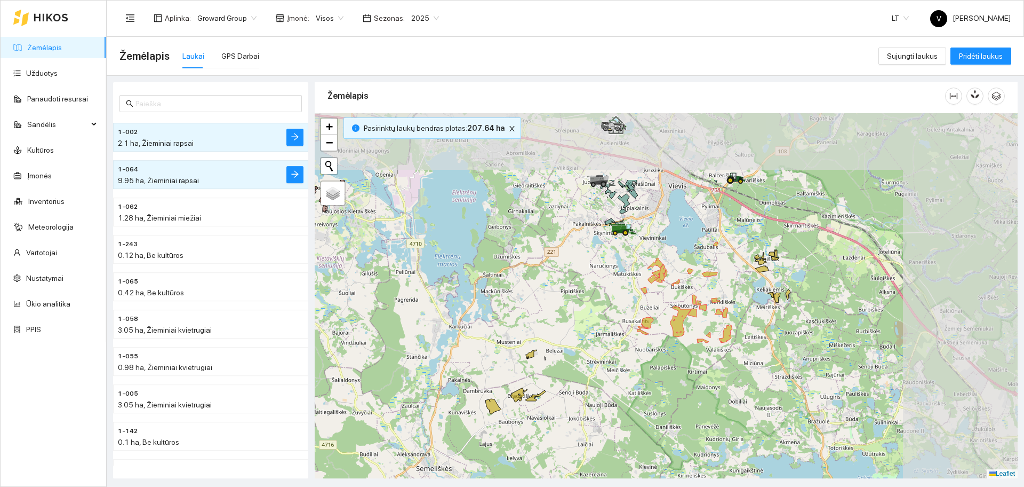
drag, startPoint x: 776, startPoint y: 293, endPoint x: 646, endPoint y: 392, distance: 163.0
click at [646, 392] on div at bounding box center [666, 295] width 703 height 365
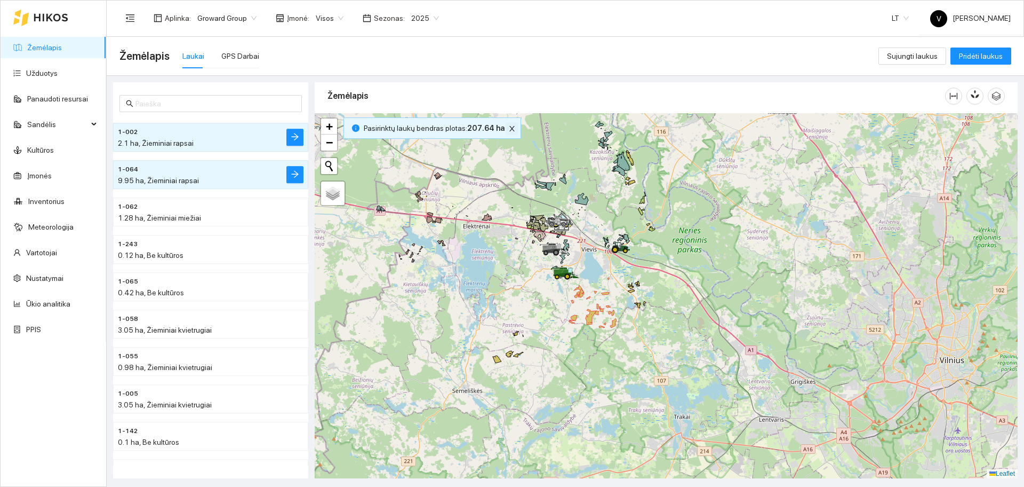
click at [512, 130] on span "close" at bounding box center [512, 128] width 12 height 7
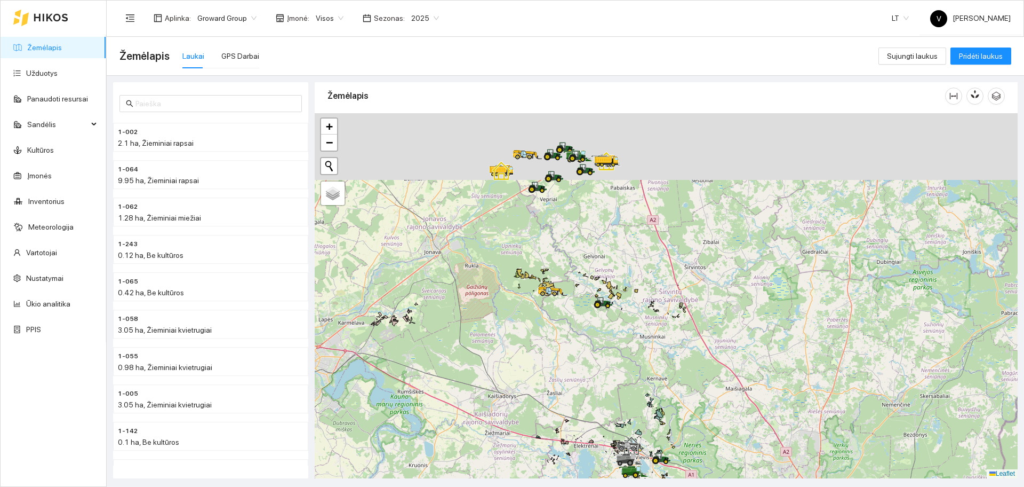
drag, startPoint x: 553, startPoint y: 211, endPoint x: 617, endPoint y: 403, distance: 202.5
click at [617, 403] on div at bounding box center [666, 295] width 703 height 365
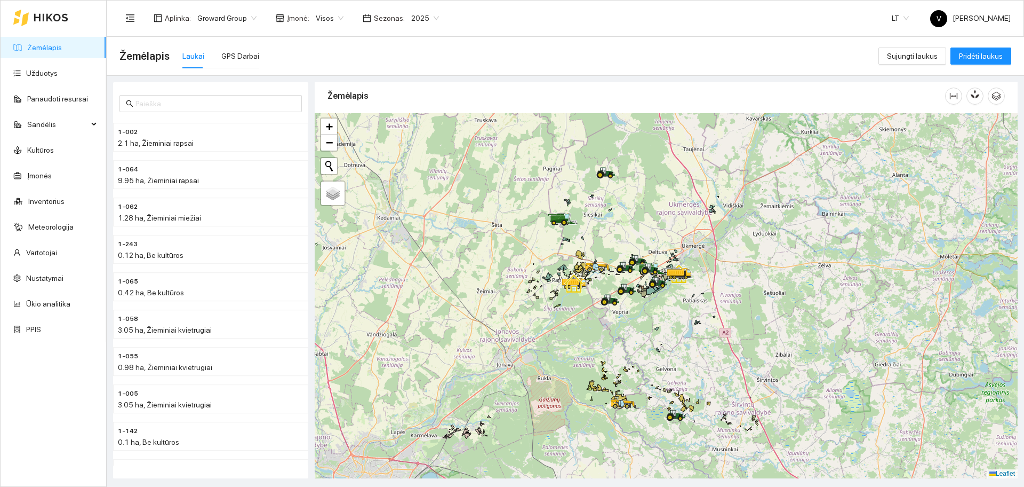
drag, startPoint x: 571, startPoint y: 254, endPoint x: 615, endPoint y: 285, distance: 53.2
click at [641, 360] on div at bounding box center [666, 295] width 703 height 365
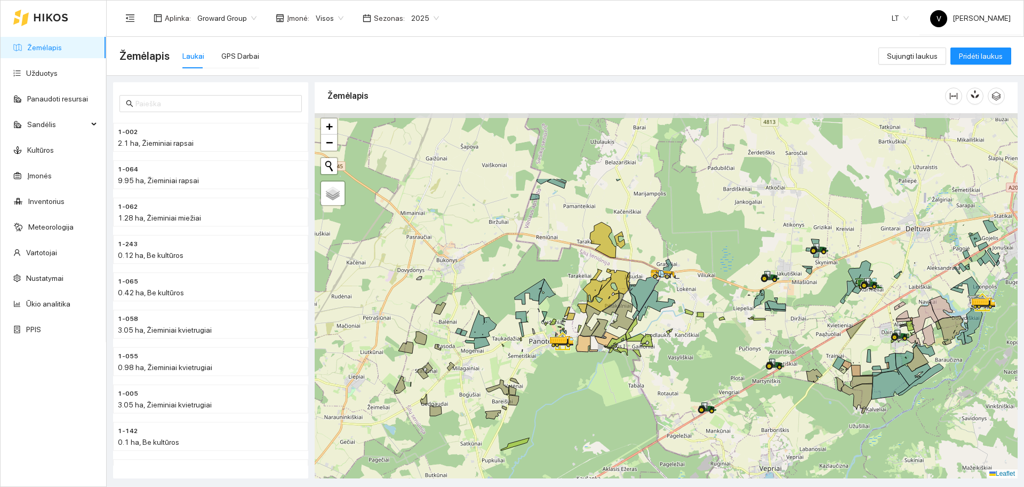
drag, startPoint x: 564, startPoint y: 243, endPoint x: 670, endPoint y: 343, distance: 146.1
click at [681, 345] on div at bounding box center [666, 295] width 703 height 365
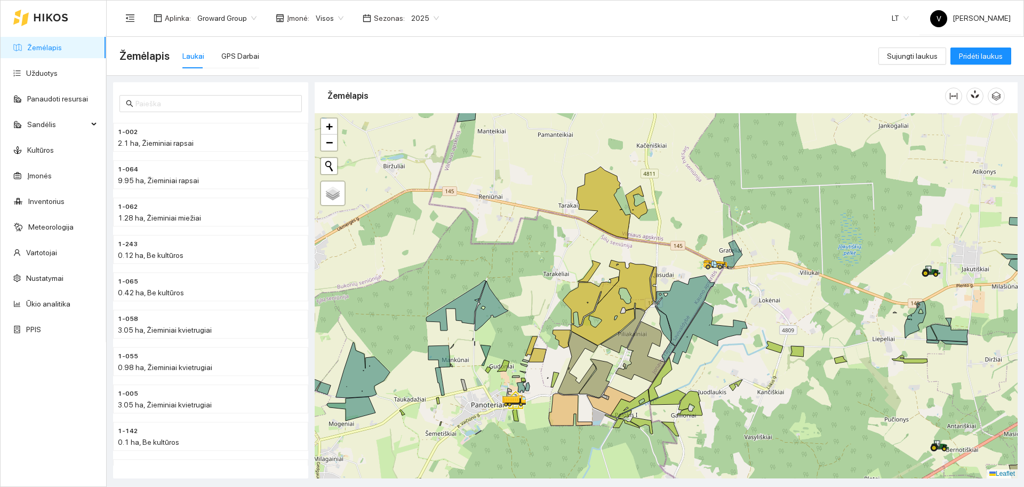
drag, startPoint x: 663, startPoint y: 294, endPoint x: 686, endPoint y: 270, distance: 32.8
click at [686, 270] on div at bounding box center [666, 295] width 703 height 365
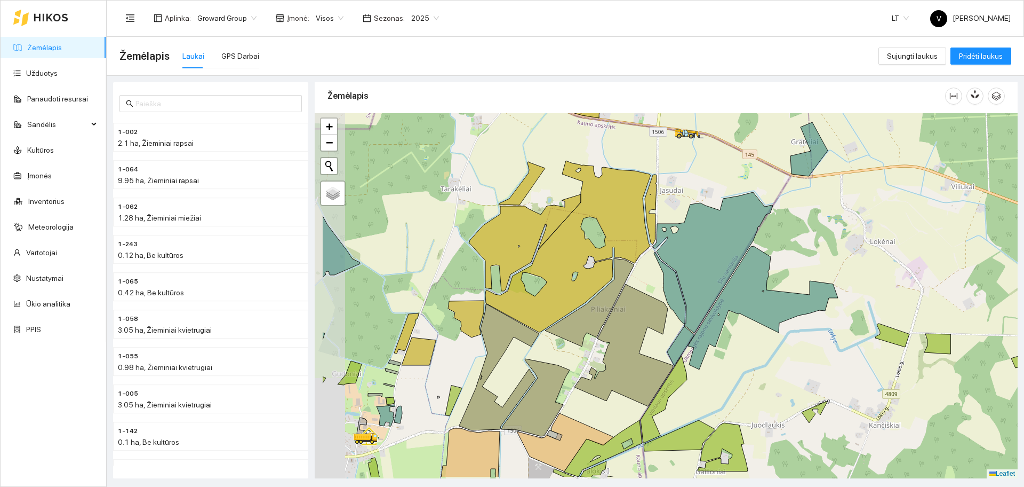
drag, startPoint x: 456, startPoint y: 239, endPoint x: 535, endPoint y: 201, distance: 87.8
click at [535, 201] on div at bounding box center [666, 295] width 703 height 365
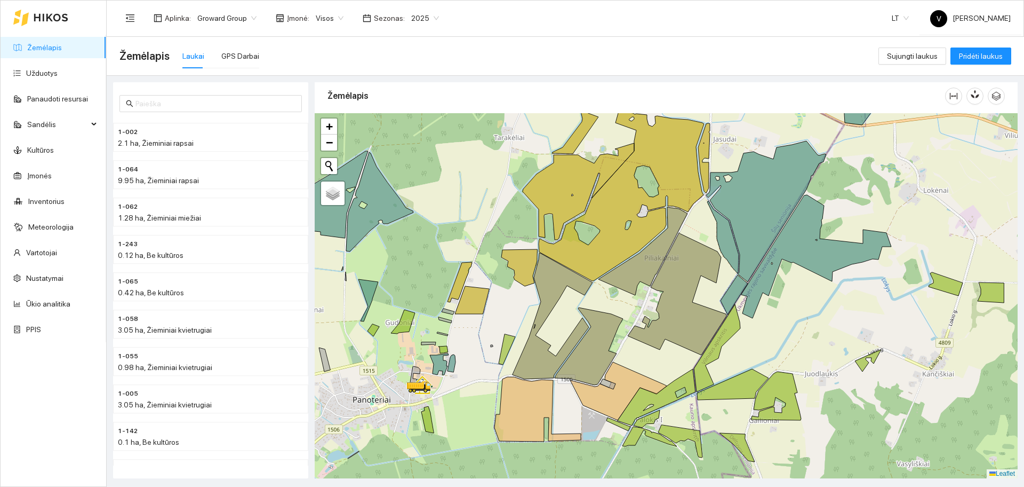
drag, startPoint x: 475, startPoint y: 307, endPoint x: 528, endPoint y: 256, distance: 73.6
click at [528, 256] on icon at bounding box center [520, 267] width 36 height 37
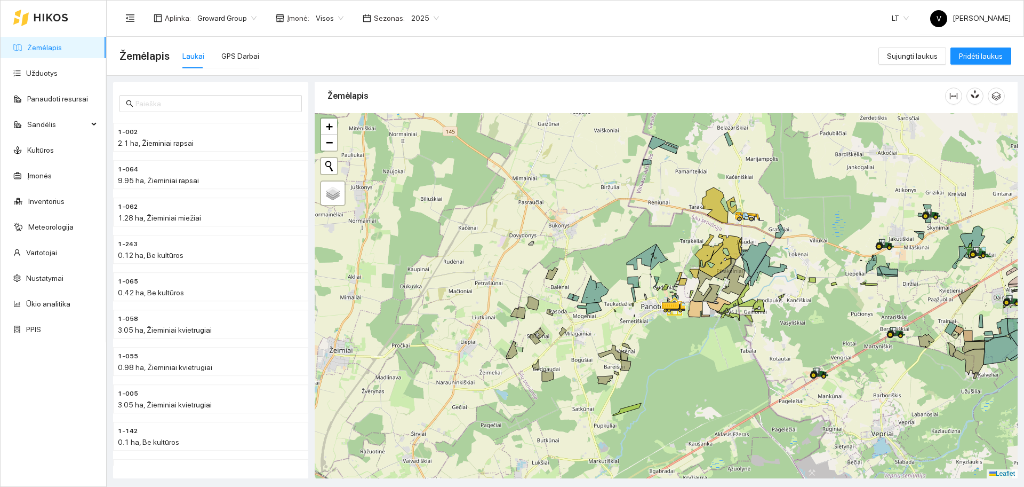
drag, startPoint x: 837, startPoint y: 216, endPoint x: 779, endPoint y: 266, distance: 76.3
click at [779, 266] on div at bounding box center [666, 295] width 703 height 365
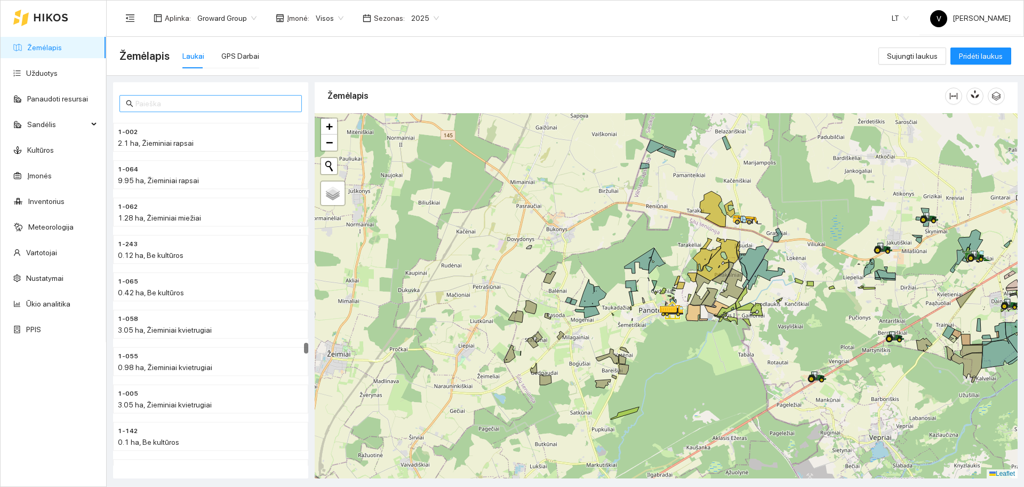
click at [163, 105] on input "text" at bounding box center [216, 104] width 160 height 12
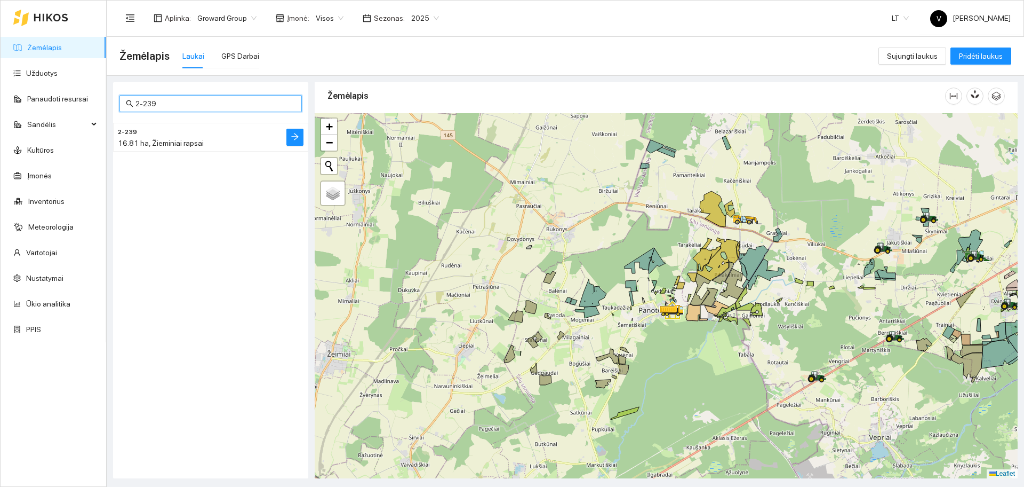
click at [197, 138] on div "16.81 ha, Žieminiai rapsai" at bounding box center [189, 143] width 143 height 12
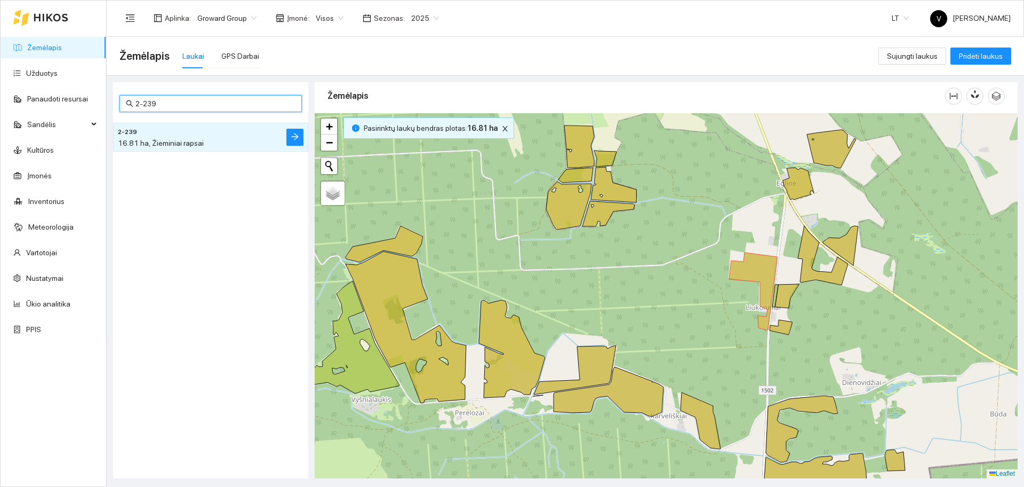
click at [160, 104] on input "2-239" at bounding box center [216, 104] width 160 height 12
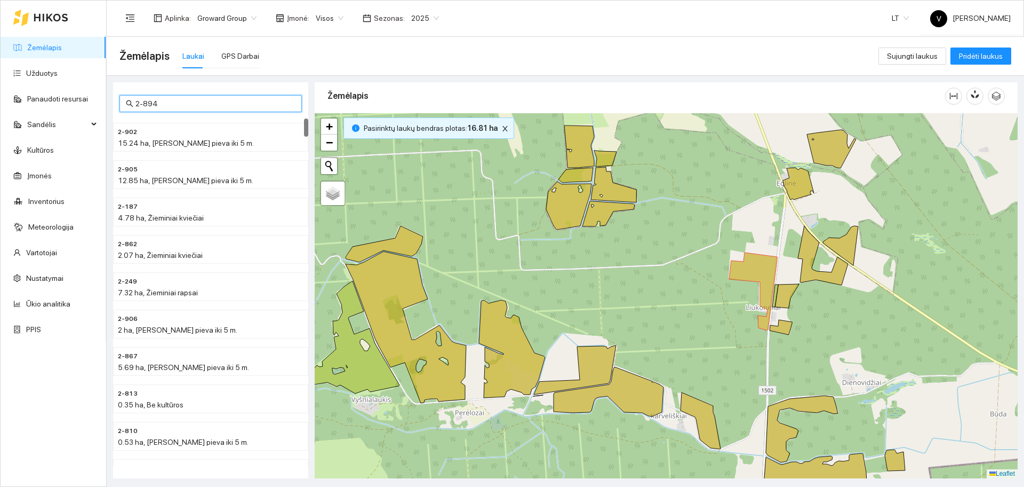
type input "2-894"
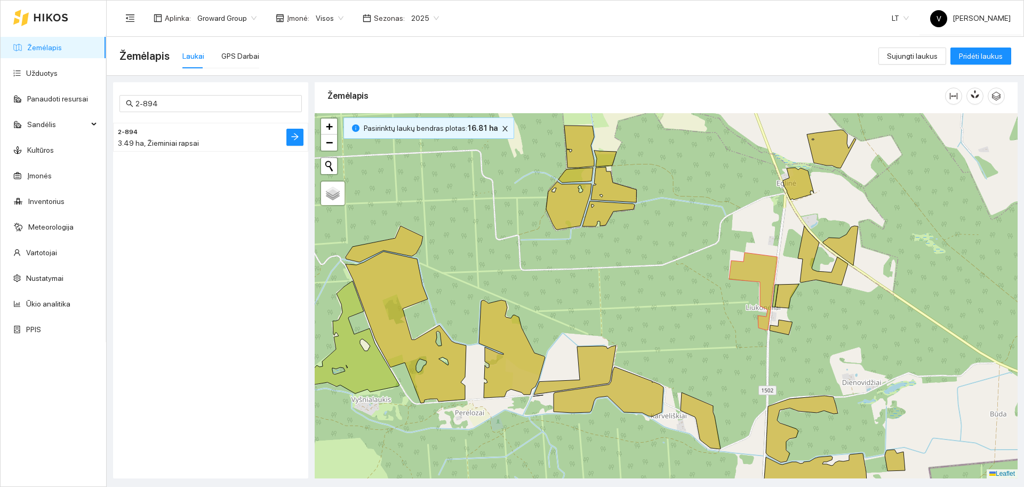
click at [145, 136] on h4 "2-894" at bounding box center [189, 131] width 143 height 12
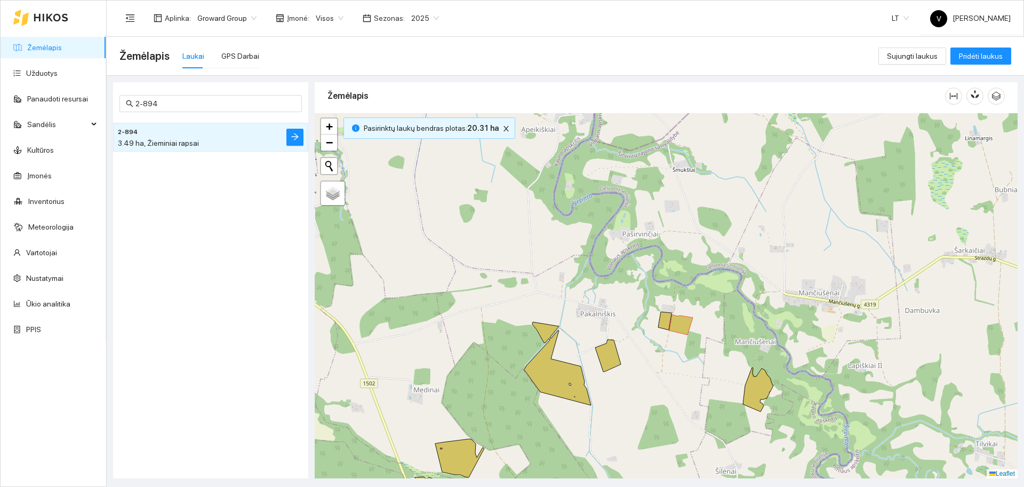
drag, startPoint x: 695, startPoint y: 359, endPoint x: 673, endPoint y: 356, distance: 21.6
click at [673, 356] on div at bounding box center [666, 295] width 703 height 365
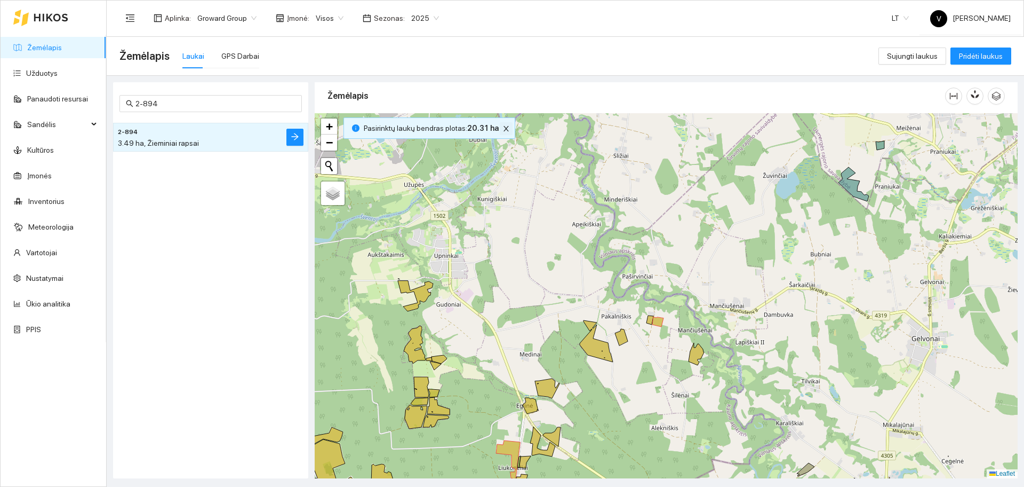
drag, startPoint x: 500, startPoint y: 126, endPoint x: 411, endPoint y: 127, distance: 88.6
click at [503, 127] on icon "close" at bounding box center [506, 128] width 7 height 7
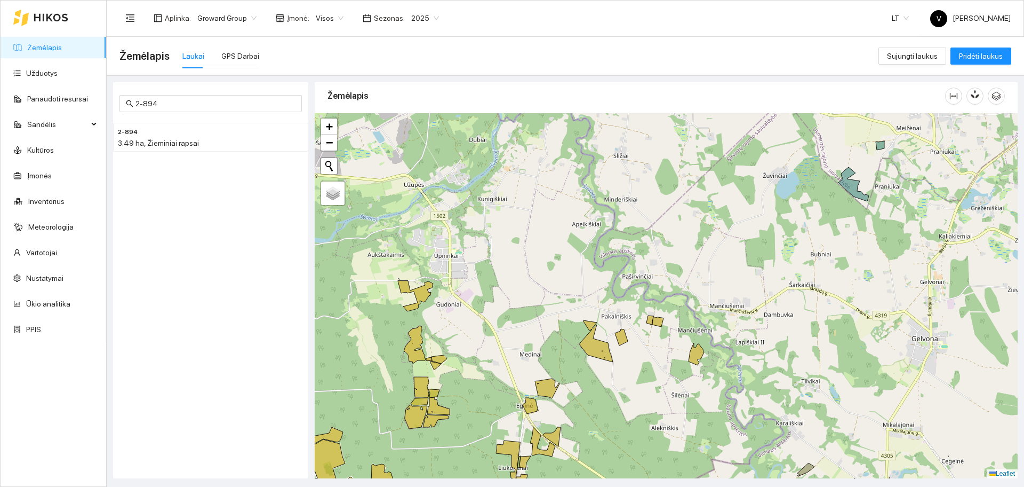
click at [190, 54] on div "Laukai" at bounding box center [193, 56] width 22 height 12
click at [198, 105] on input "2-894" at bounding box center [216, 104] width 160 height 12
drag, startPoint x: 218, startPoint y: 104, endPoint x: 90, endPoint y: 92, distance: 128.6
click at [90, 93] on section "Žemėlapis Užduotys Panaudoti resursai Sandėlis Kultūros Įmonės Inventorius Mete…" at bounding box center [512, 243] width 1024 height 487
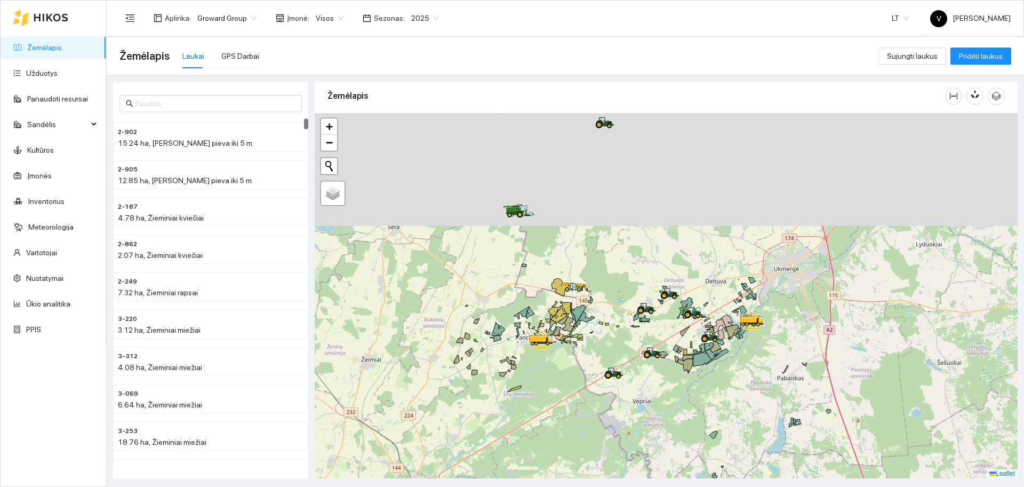
drag, startPoint x: 645, startPoint y: 291, endPoint x: 622, endPoint y: 371, distance: 83.4
click at [689, 435] on div at bounding box center [666, 295] width 703 height 365
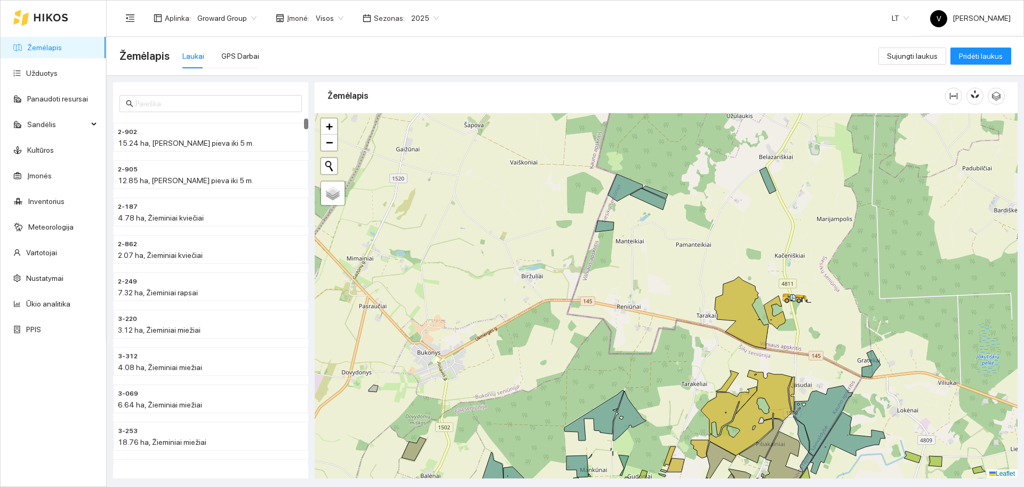
click at [787, 325] on div at bounding box center [666, 295] width 703 height 365
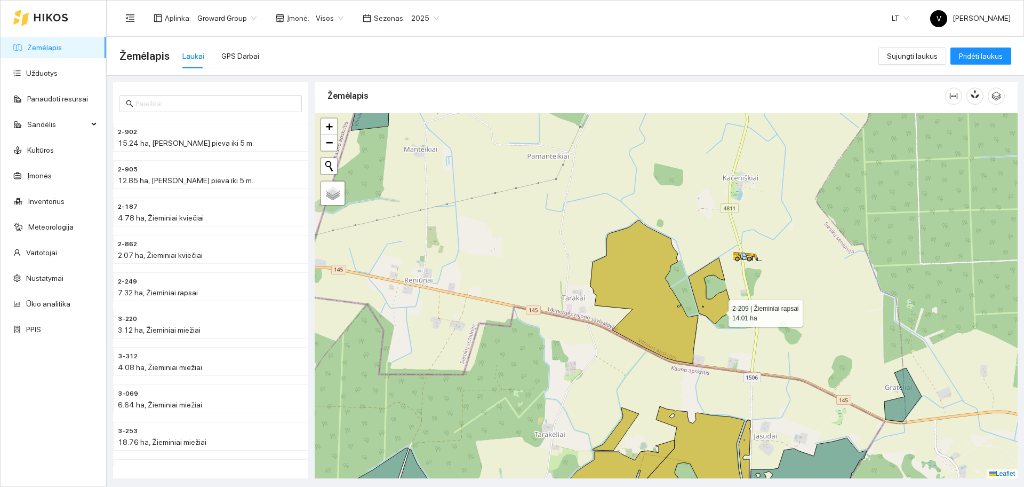
click at [718, 309] on icon at bounding box center [710, 291] width 43 height 66
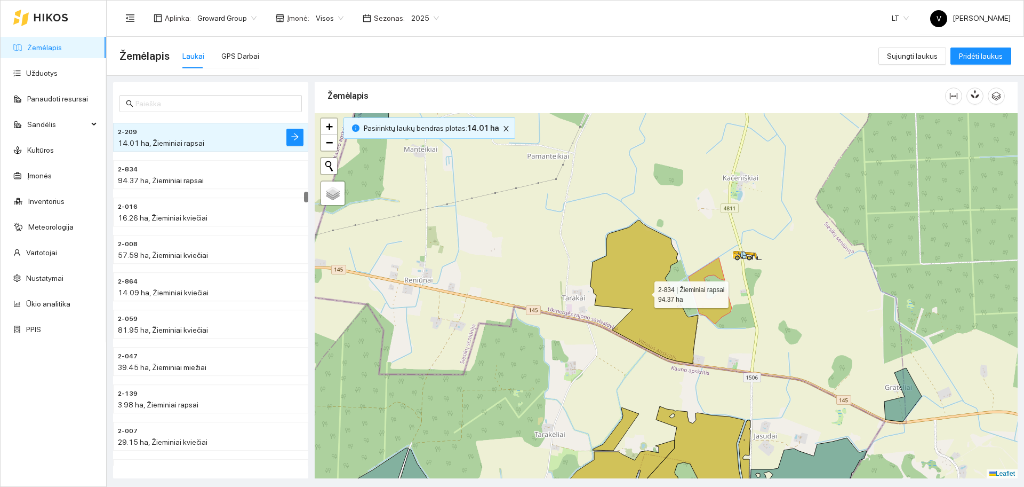
click at [658, 314] on icon at bounding box center [645, 291] width 108 height 143
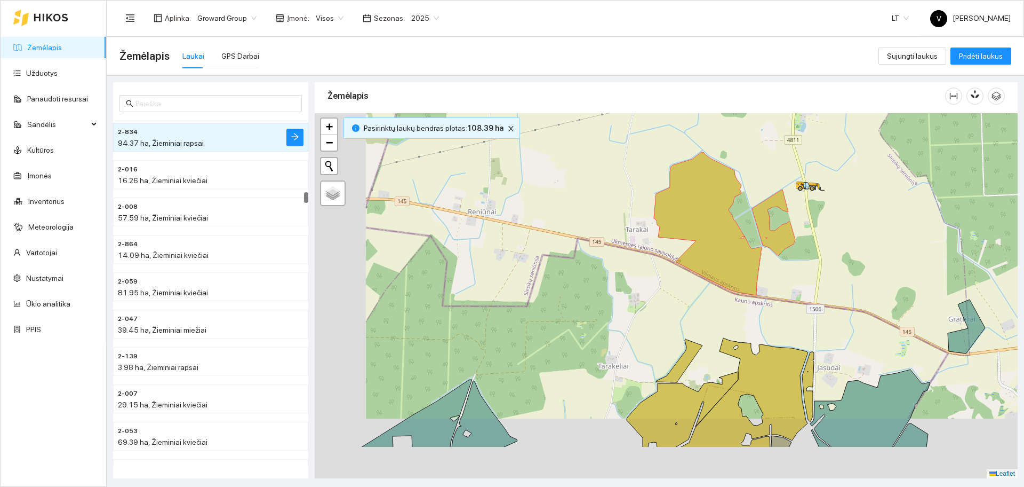
drag, startPoint x: 796, startPoint y: 384, endPoint x: 819, endPoint y: 335, distance: 53.7
click at [856, 310] on div at bounding box center [666, 295] width 703 height 365
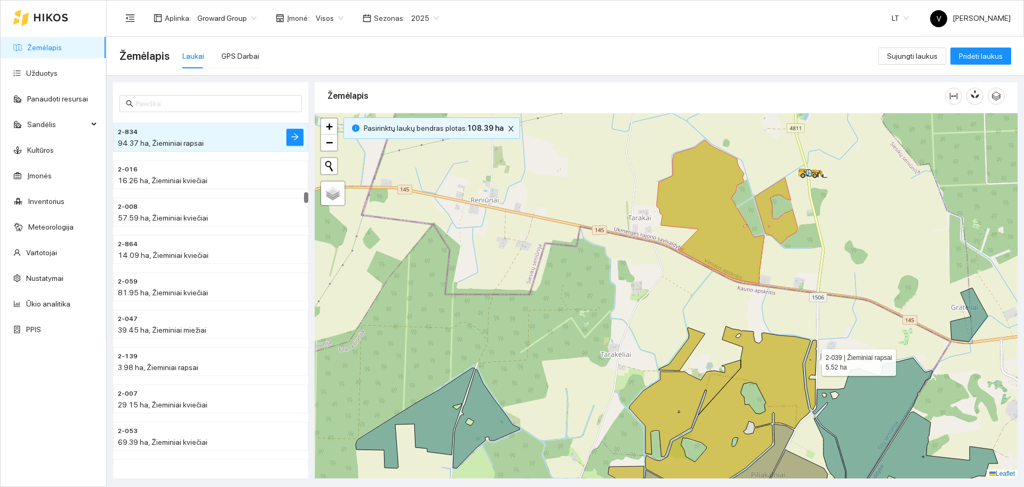
click at [813, 360] on icon at bounding box center [811, 375] width 12 height 70
click at [771, 376] on icon at bounding box center [720, 411] width 181 height 171
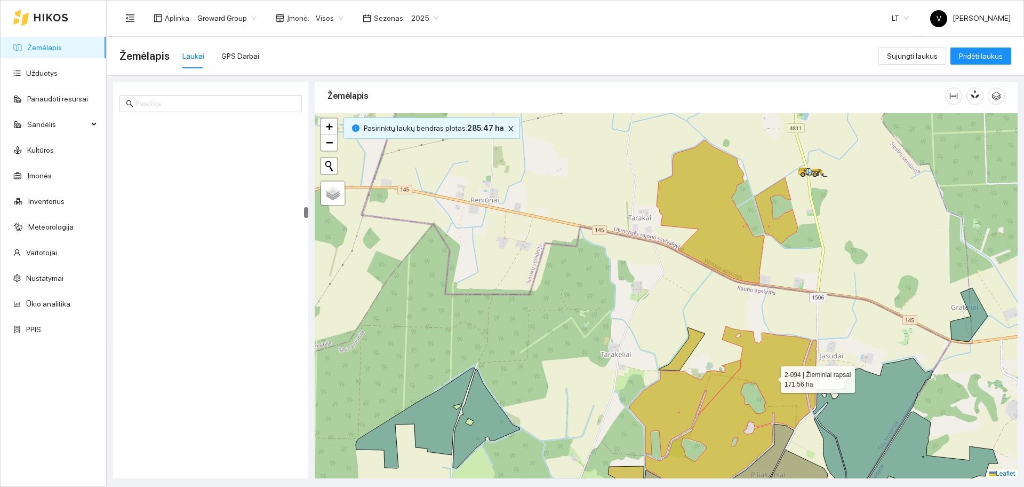
scroll to position [5108, 0]
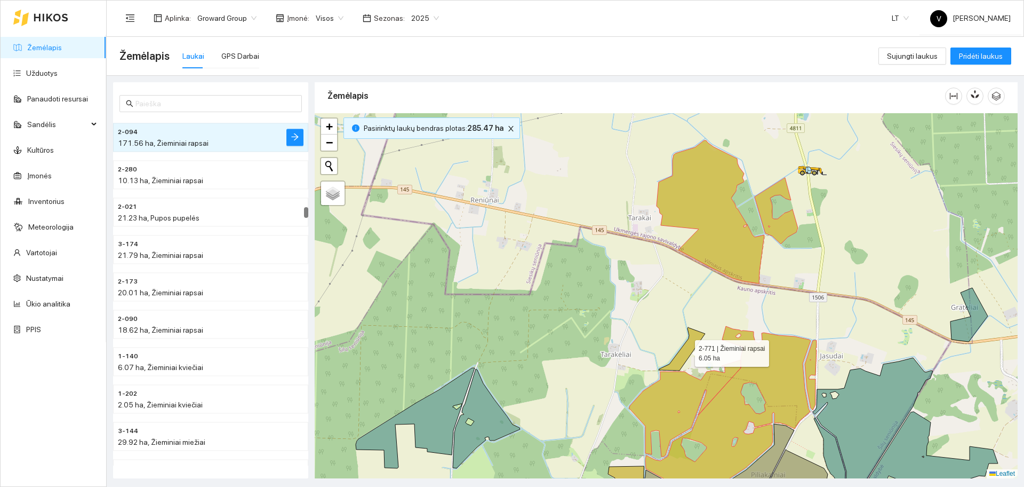
click at [688, 349] on icon at bounding box center [682, 348] width 46 height 43
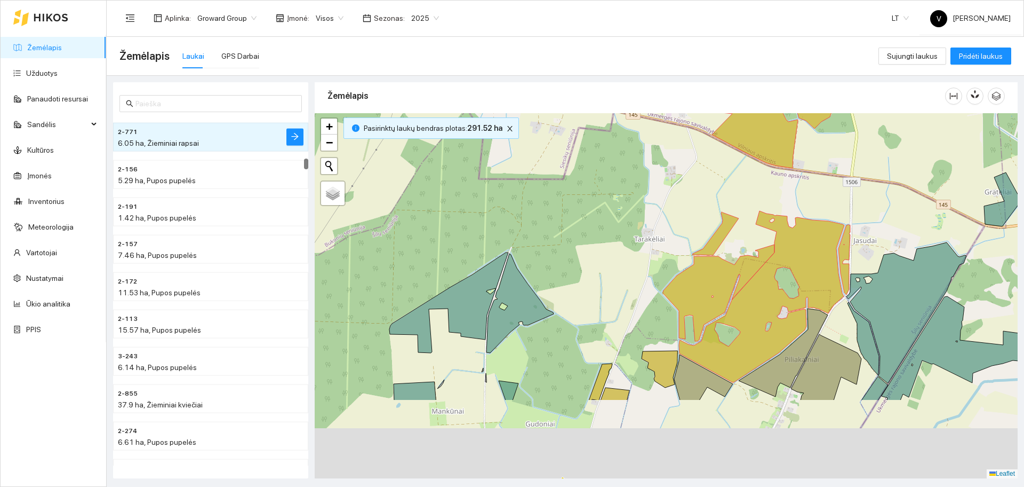
drag, startPoint x: 730, startPoint y: 303, endPoint x: 739, endPoint y: 277, distance: 26.7
click at [739, 277] on div at bounding box center [666, 295] width 703 height 365
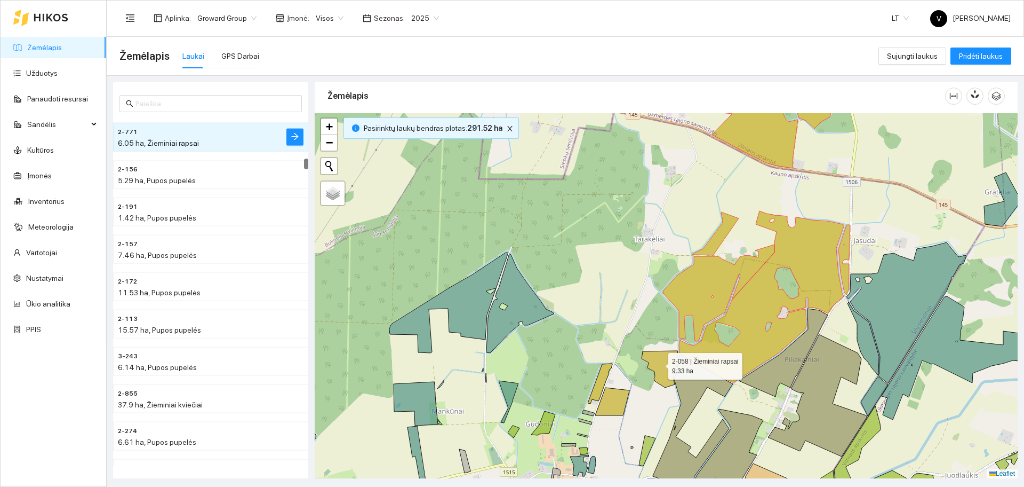
click at [659, 364] on icon at bounding box center [660, 369] width 36 height 37
click at [612, 407] on icon at bounding box center [612, 401] width 34 height 28
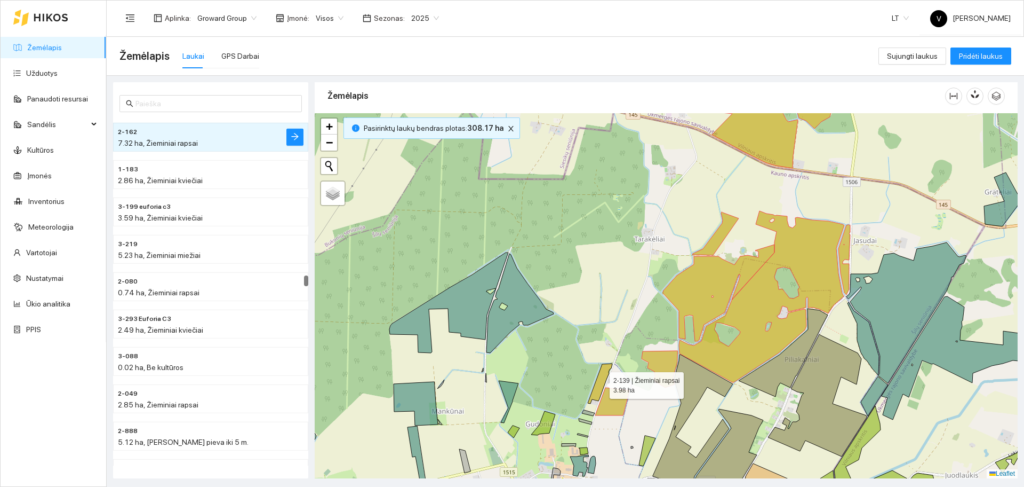
click at [598, 381] on icon at bounding box center [600, 383] width 25 height 40
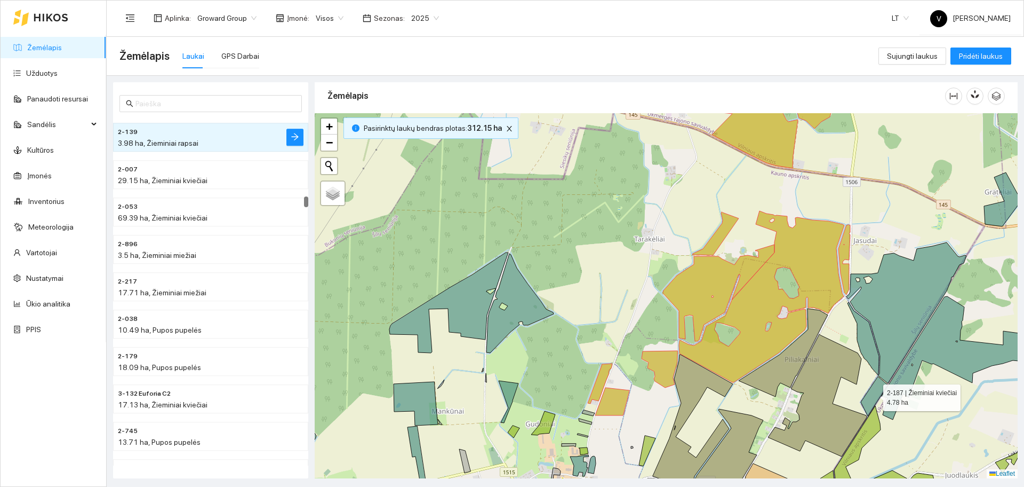
drag, startPoint x: 871, startPoint y: 402, endPoint x: 818, endPoint y: 380, distance: 57.0
click at [861, 381] on icon at bounding box center [874, 395] width 27 height 39
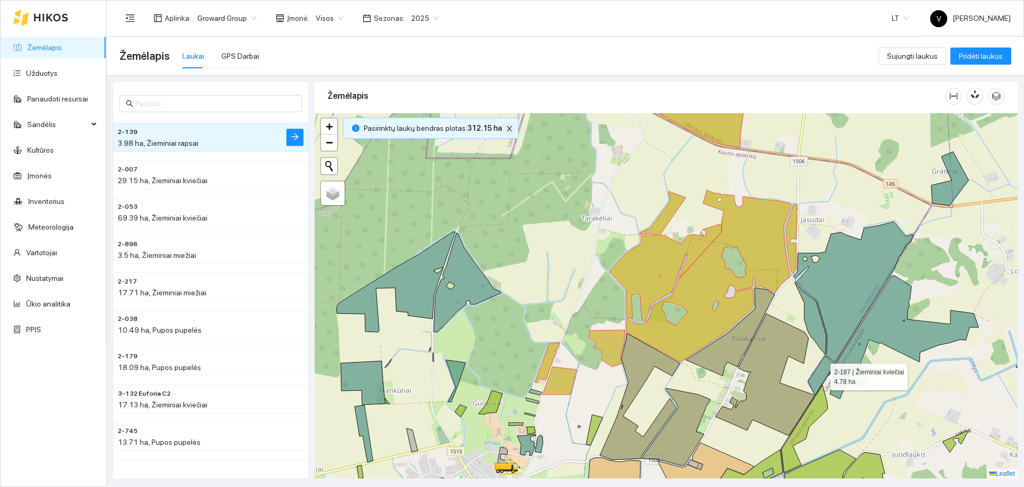
drag, startPoint x: 499, startPoint y: 127, endPoint x: 506, endPoint y: 127, distance: 6.4
click at [503, 127] on button "button" at bounding box center [509, 128] width 13 height 13
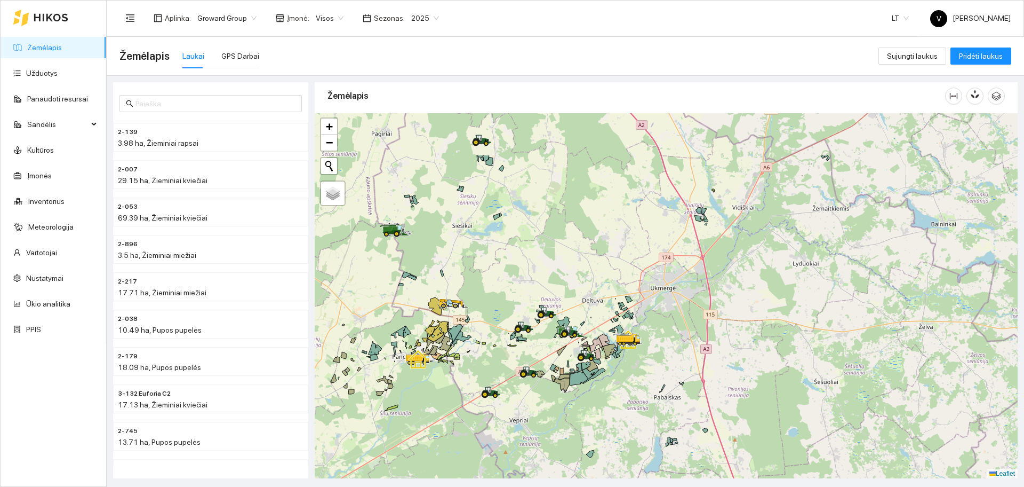
drag, startPoint x: 776, startPoint y: 314, endPoint x: 605, endPoint y: 346, distance: 174.3
click at [649, 415] on div at bounding box center [666, 295] width 703 height 365
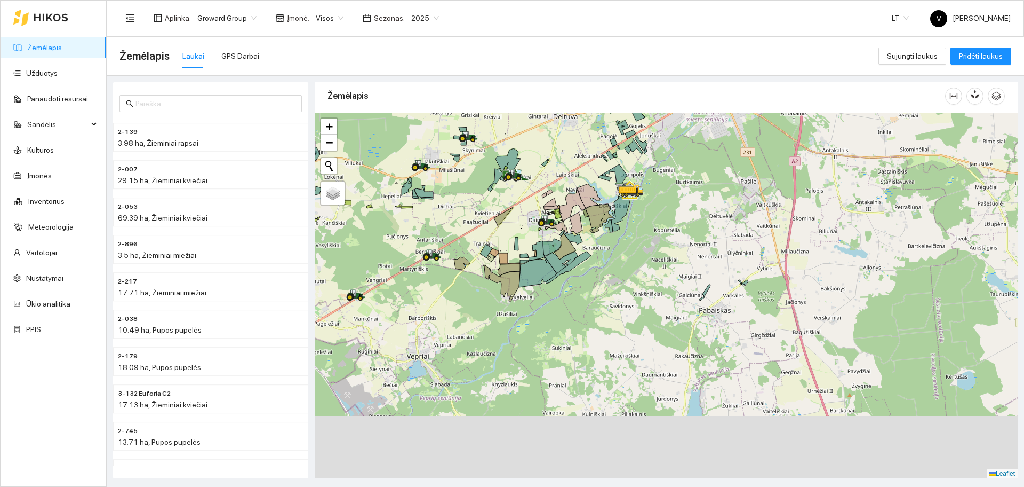
drag, startPoint x: 632, startPoint y: 352, endPoint x: 614, endPoint y: 196, distance: 156.8
click at [609, 205] on div at bounding box center [666, 295] width 703 height 365
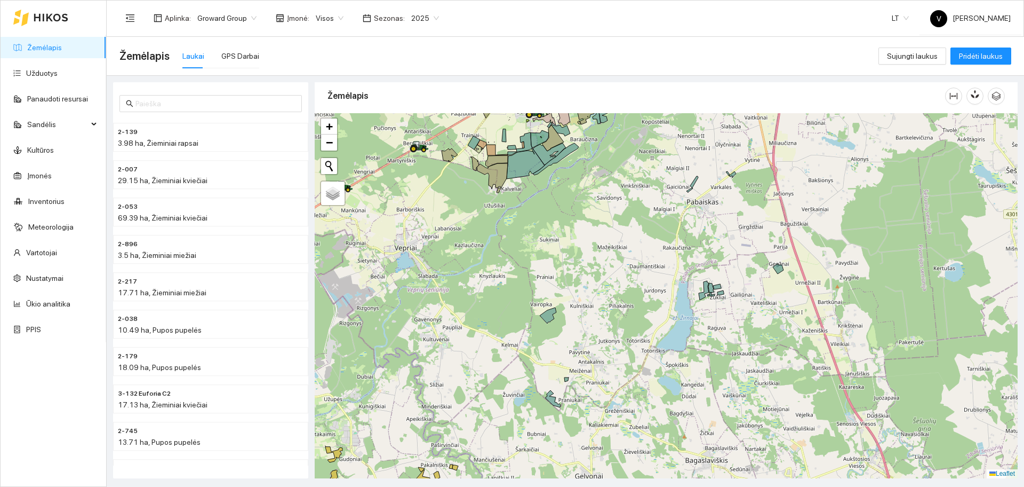
drag, startPoint x: 668, startPoint y: 392, endPoint x: 596, endPoint y: 256, distance: 153.2
click at [591, 262] on div at bounding box center [666, 295] width 703 height 365
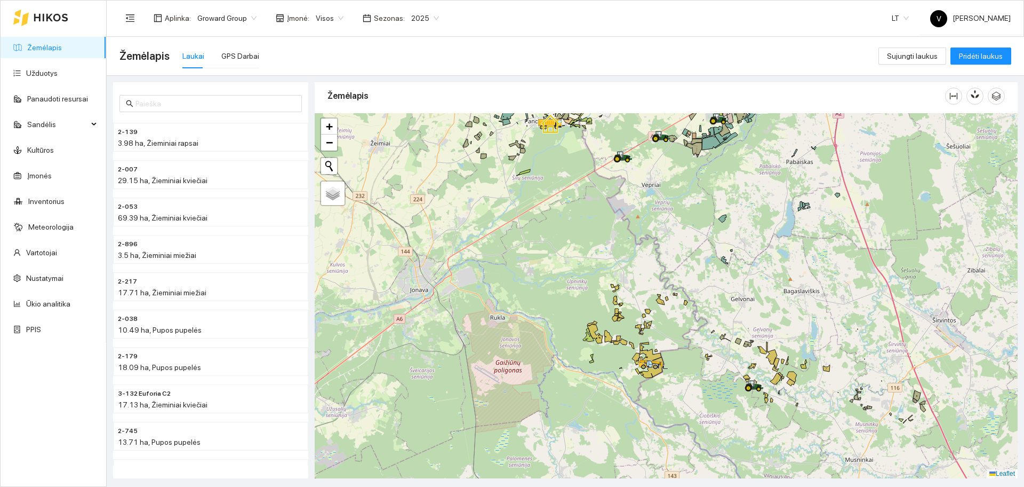
drag, startPoint x: 608, startPoint y: 378, endPoint x: 777, endPoint y: 368, distance: 170.0
click at [777, 368] on div at bounding box center [666, 295] width 703 height 365
click at [321, 17] on span "Visos" at bounding box center [330, 18] width 28 height 16
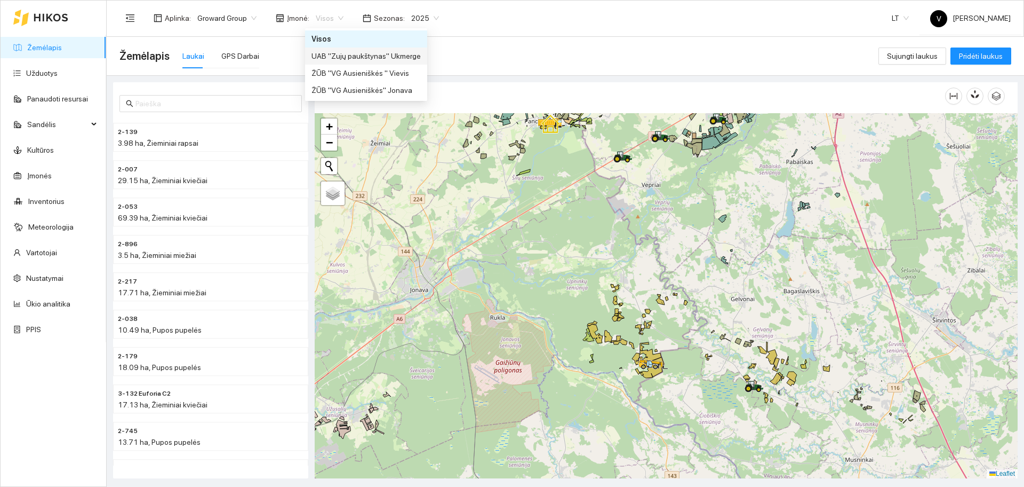
click at [392, 58] on div "UAB "Zujų paukštynas" Ukmerge" at bounding box center [366, 56] width 109 height 12
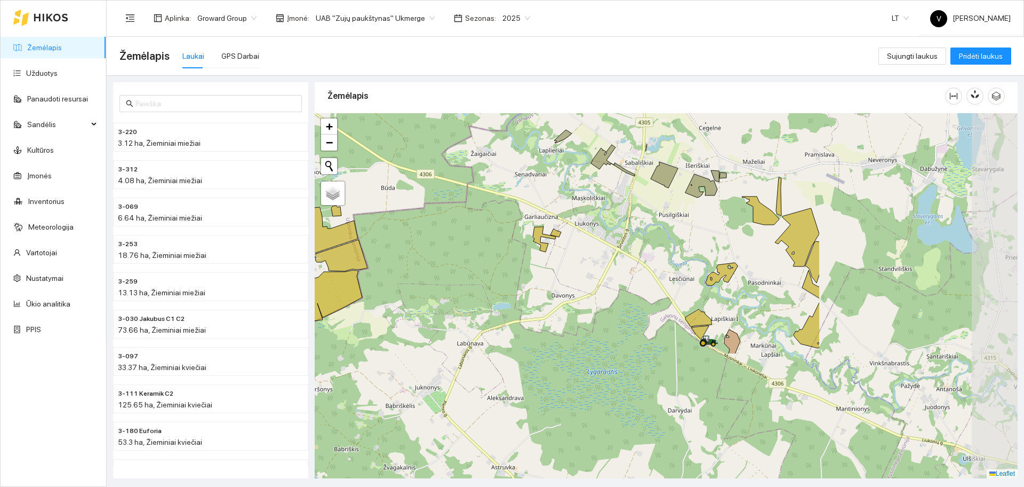
drag, startPoint x: 671, startPoint y: 345, endPoint x: 382, endPoint y: 200, distance: 323.1
click at [385, 200] on div at bounding box center [666, 295] width 703 height 365
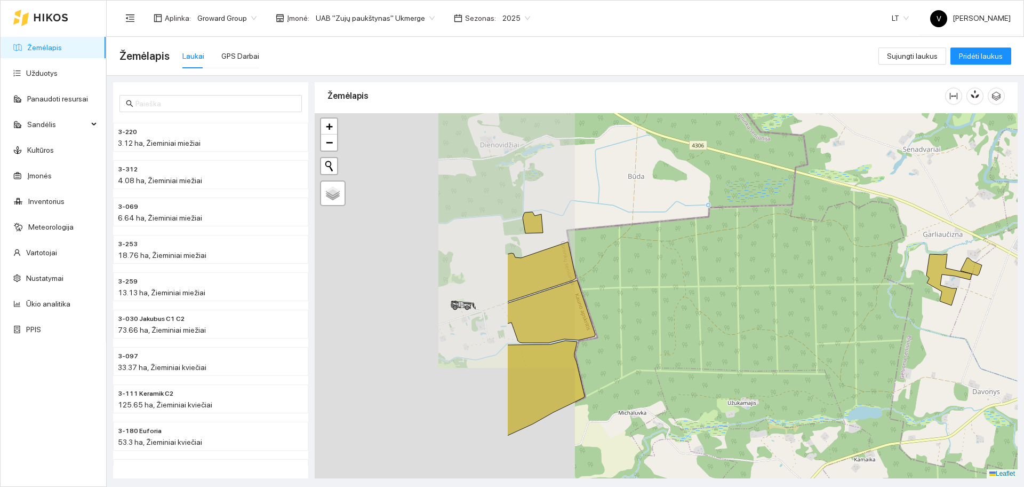
drag, startPoint x: 522, startPoint y: 206, endPoint x: 896, endPoint y: 245, distance: 376.0
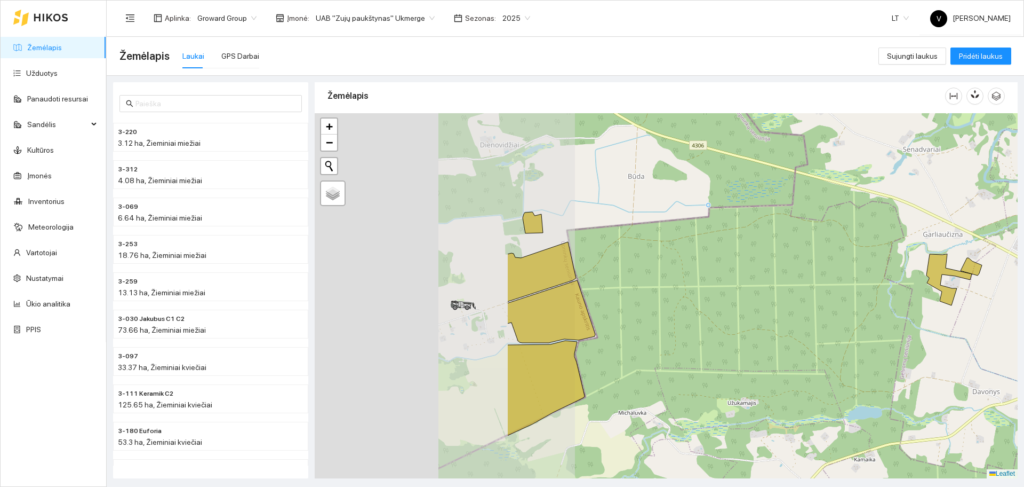
click at [896, 244] on div at bounding box center [666, 295] width 703 height 365
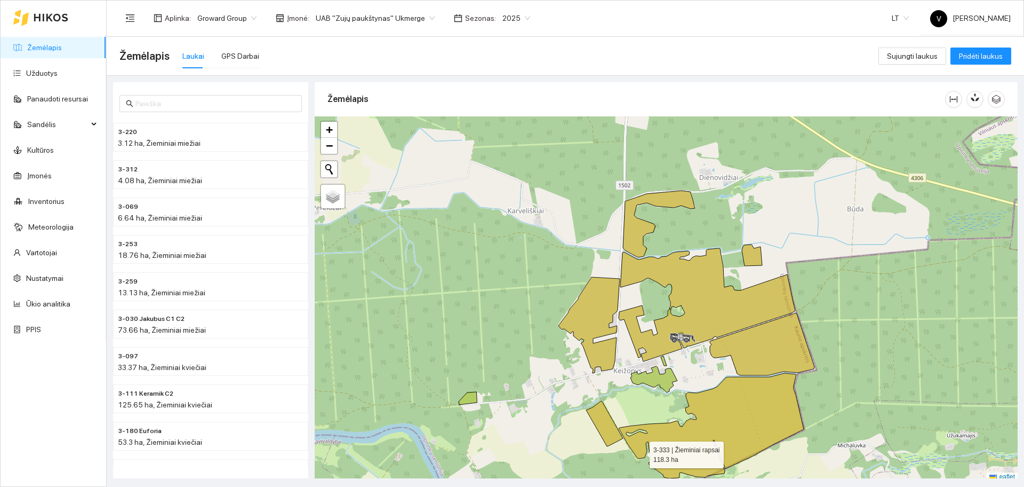
scroll to position [3, 0]
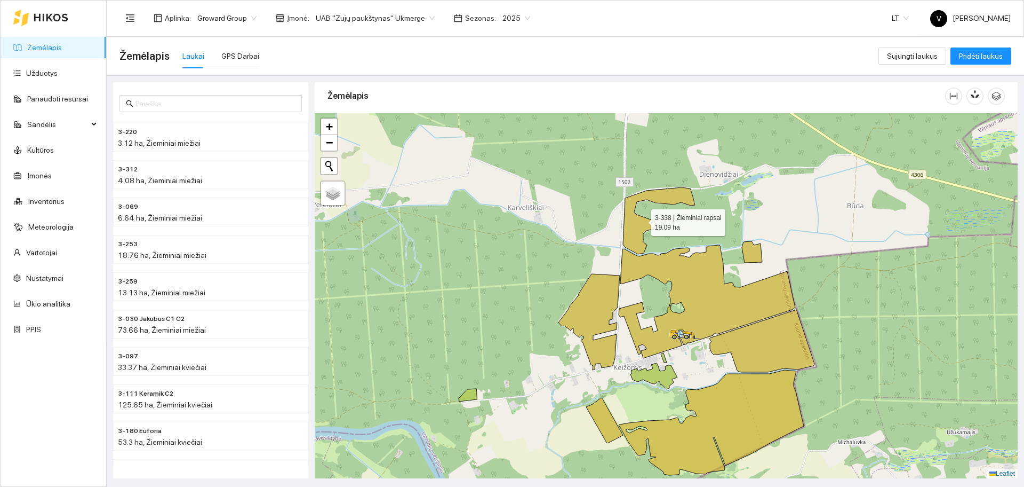
click at [636, 226] on icon at bounding box center [659, 220] width 72 height 67
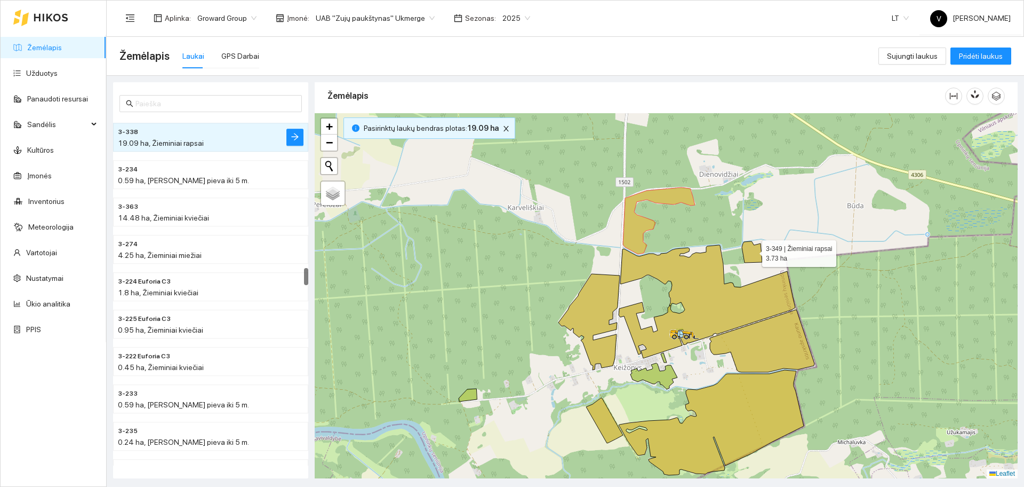
click at [753, 251] on icon at bounding box center [752, 251] width 20 height 21
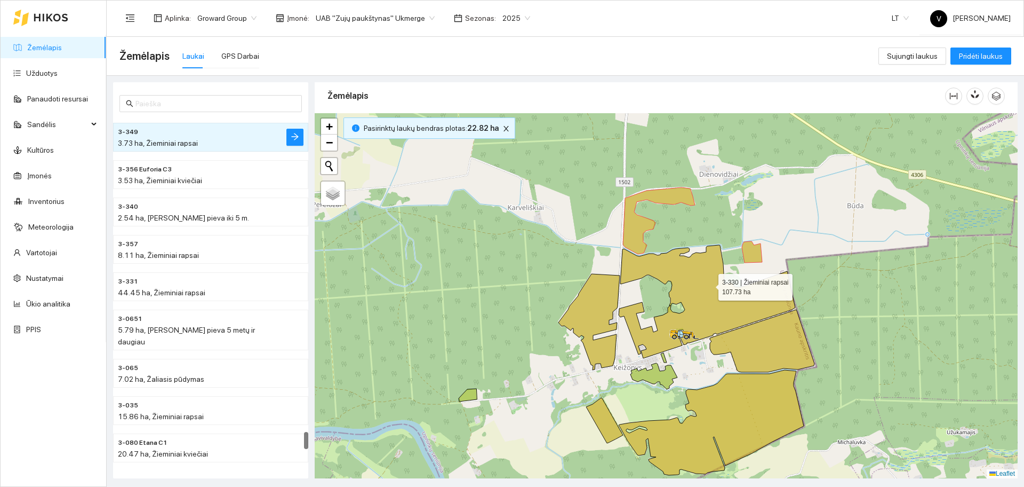
click at [700, 290] on icon at bounding box center [707, 301] width 177 height 113
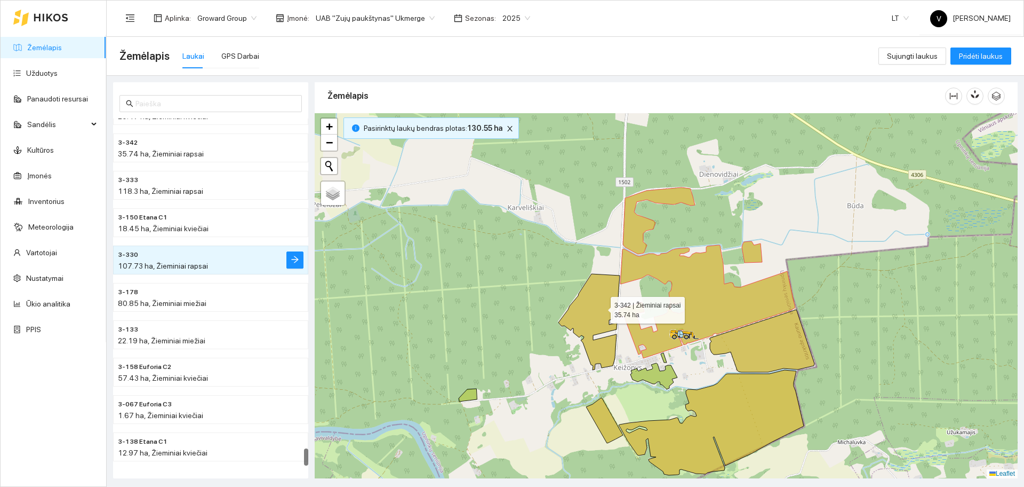
click at [599, 307] on icon at bounding box center [589, 322] width 61 height 96
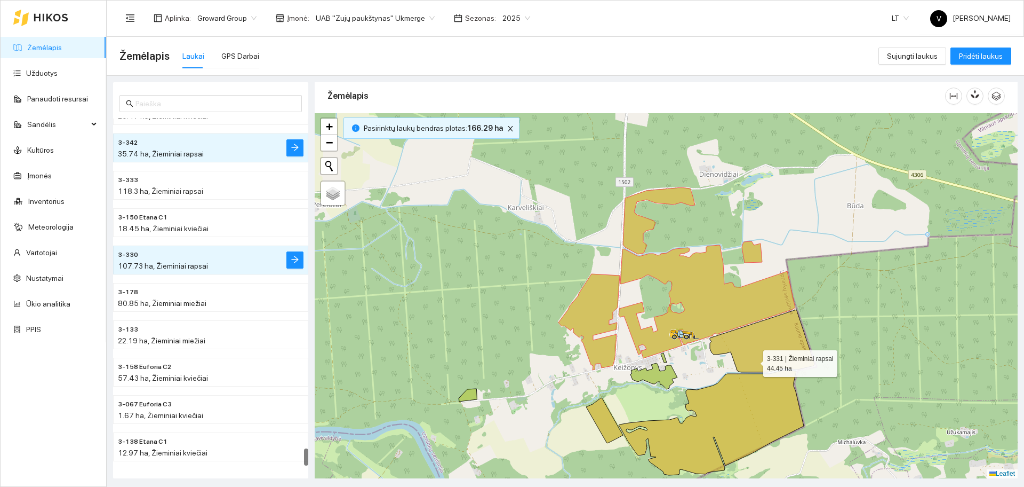
click at [759, 361] on icon at bounding box center [762, 340] width 105 height 62
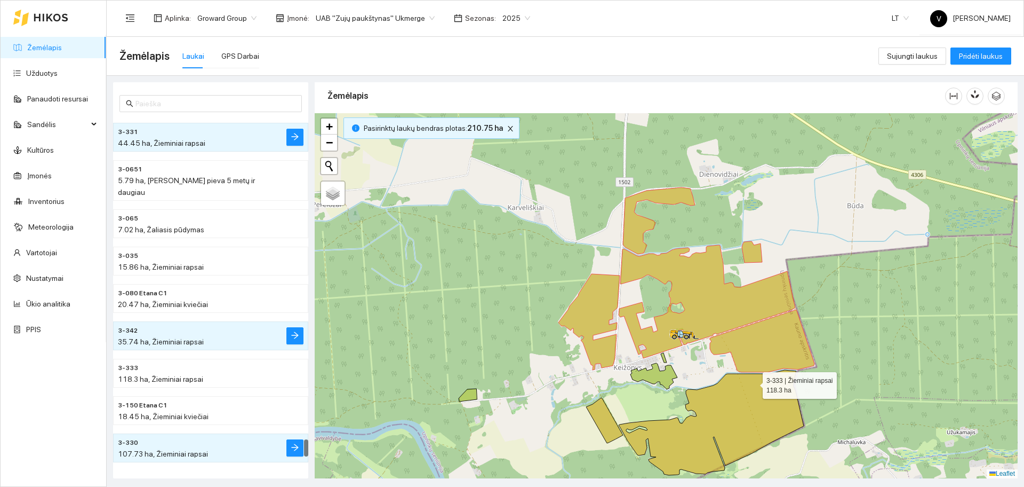
click at [752, 407] on icon at bounding box center [711, 422] width 185 height 105
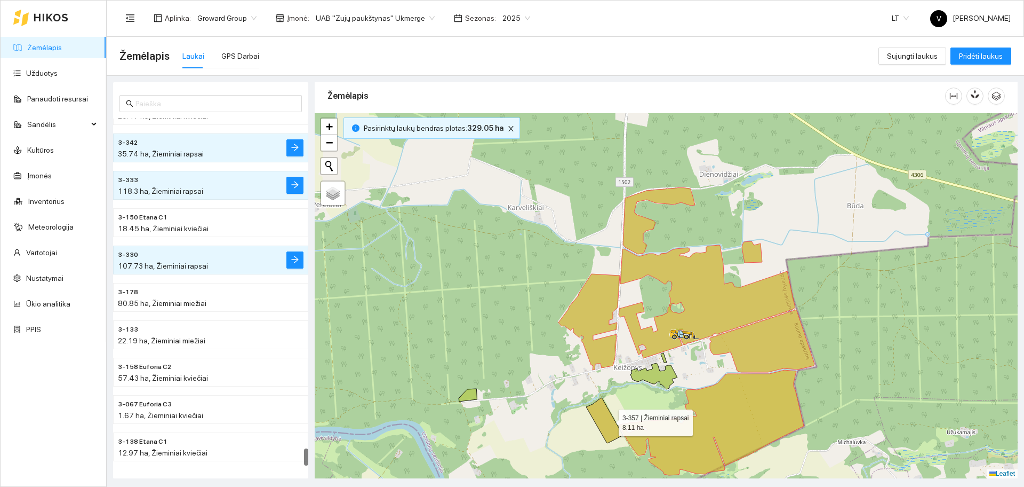
click at [609, 420] on icon at bounding box center [604, 419] width 37 height 45
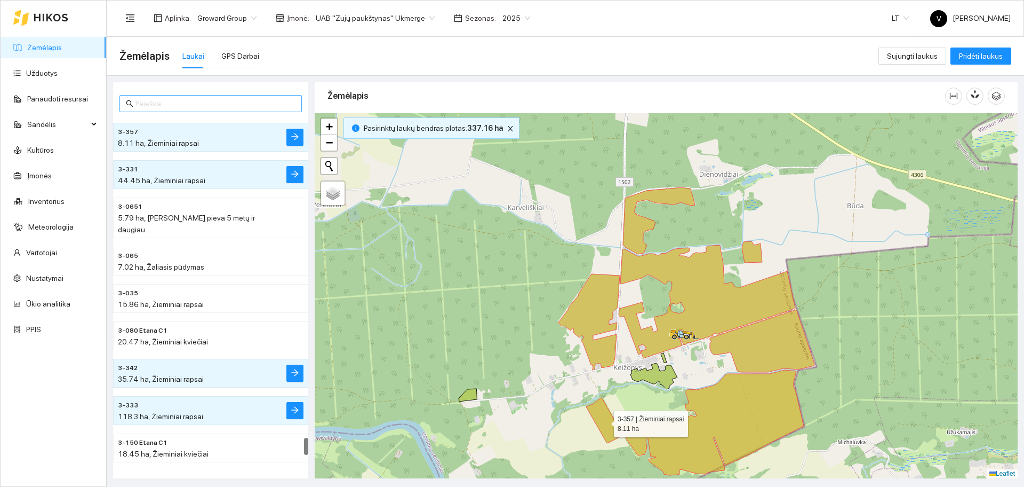
click at [206, 104] on input "text" at bounding box center [216, 104] width 160 height 12
click at [507, 130] on icon "close" at bounding box center [510, 128] width 7 height 7
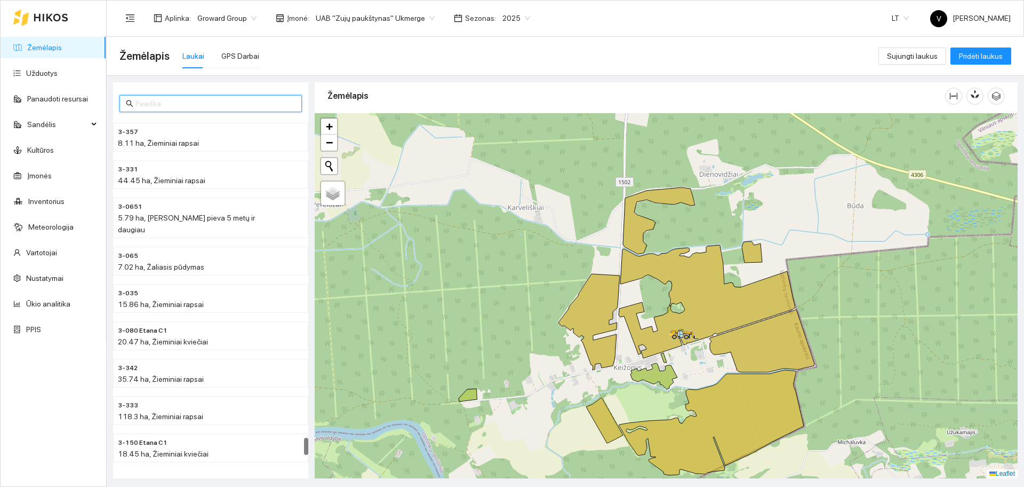
click at [235, 99] on input "text" at bounding box center [216, 104] width 160 height 12
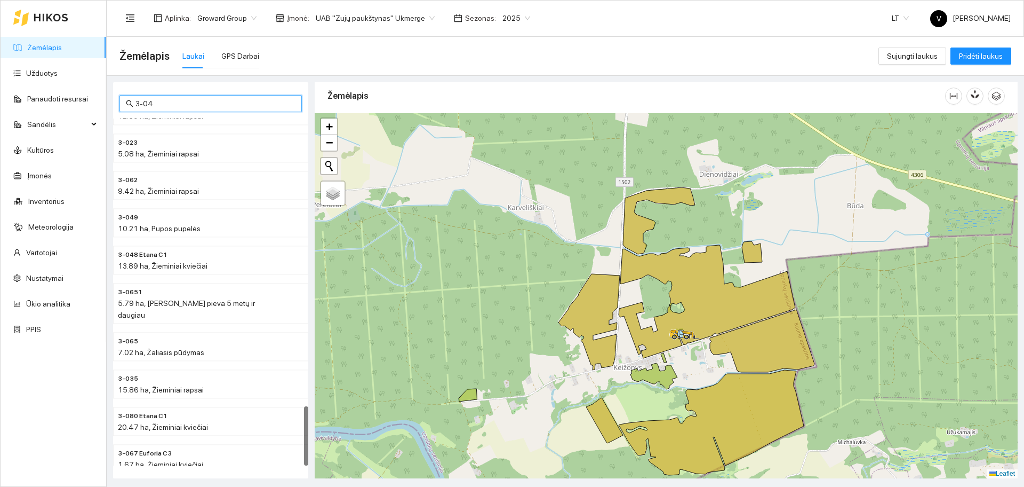
scroll to position [1666, 0]
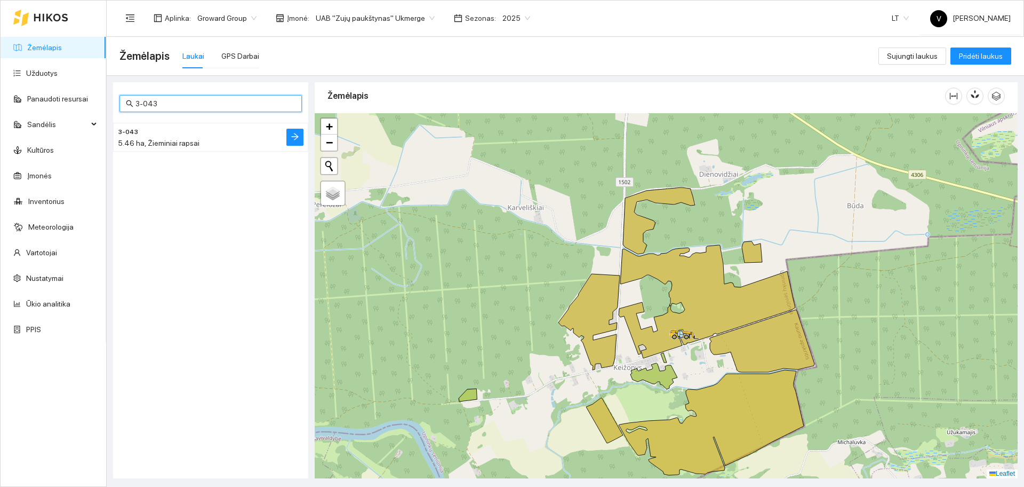
click at [182, 139] on span "5.46 ha, Žieminiai rapsai" at bounding box center [159, 143] width 82 height 9
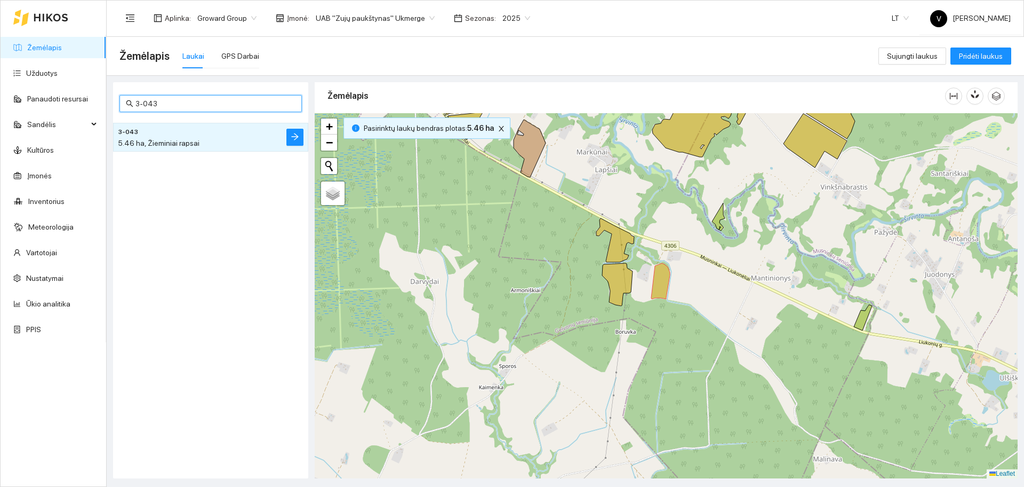
click at [203, 108] on input "3-043" at bounding box center [216, 104] width 160 height 12
type input "3"
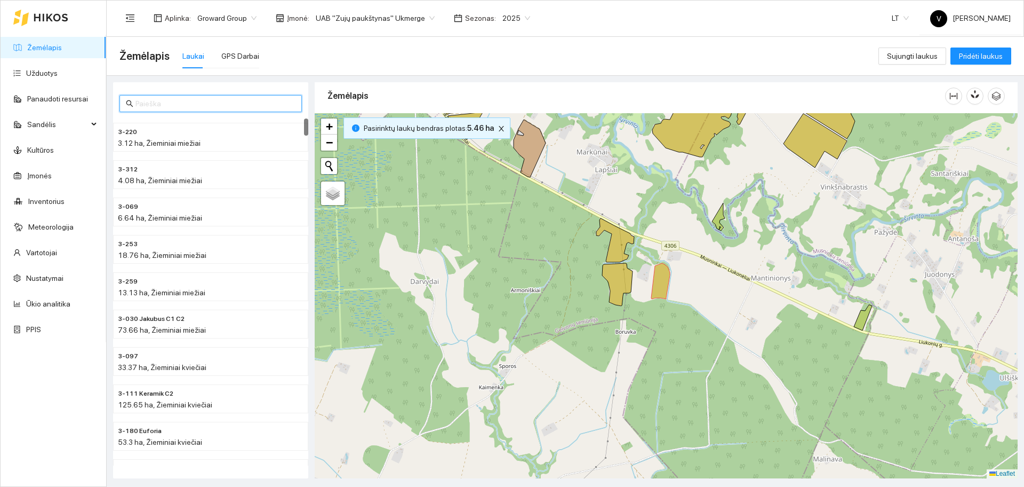
click at [386, 17] on span "UAB "Zujų paukštynas" Ukmerge" at bounding box center [375, 18] width 119 height 16
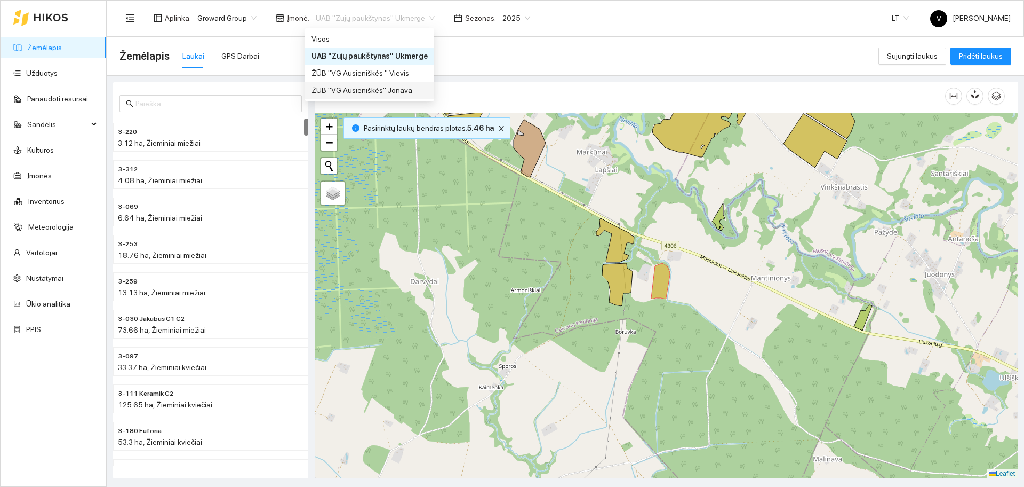
click at [374, 90] on div "ŽŪB "VG Ausieniškės" Jonava" at bounding box center [370, 90] width 116 height 12
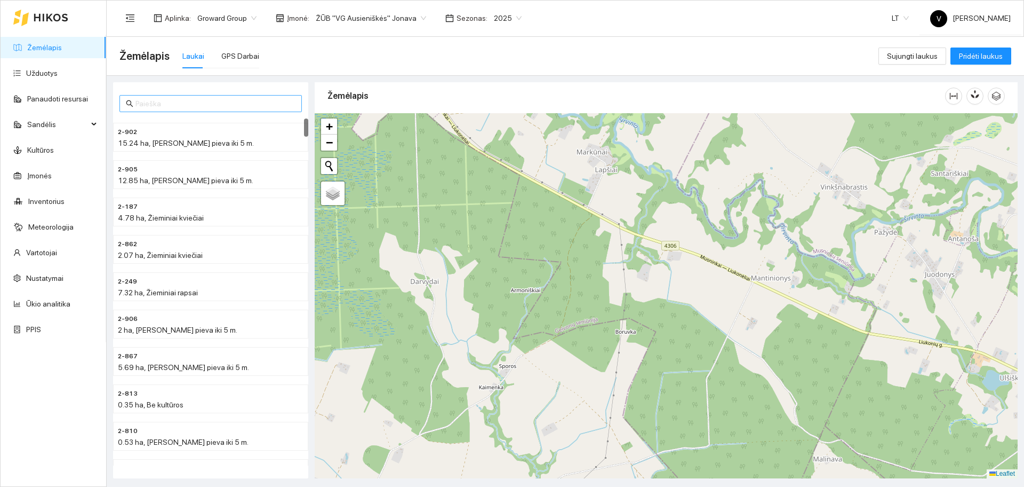
click at [155, 101] on input "text" at bounding box center [216, 104] width 160 height 12
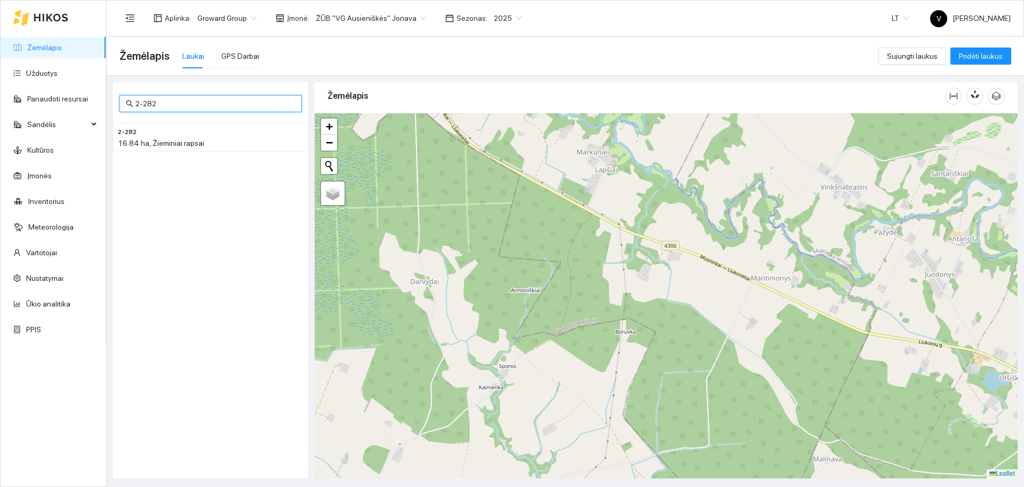
type input "2-282"
click at [173, 133] on h4 "2-282" at bounding box center [189, 131] width 143 height 12
